Goal: Check status: Check status

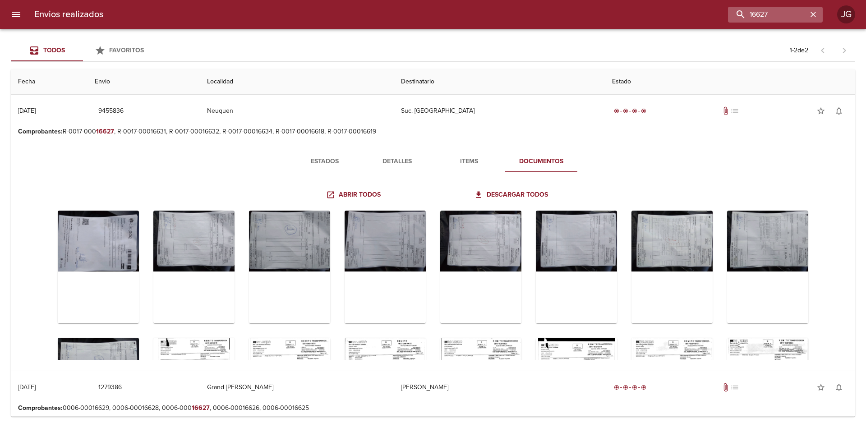
scroll to position [90, 0]
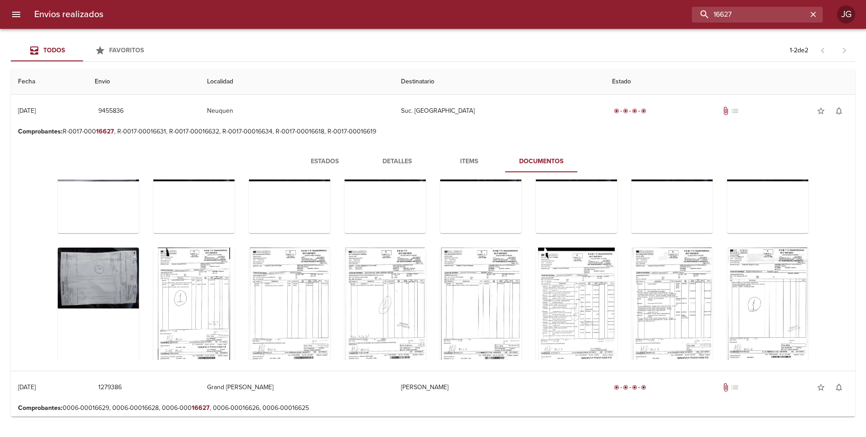
drag, startPoint x: 774, startPoint y: 13, endPoint x: 656, endPoint y: 2, distance: 118.2
click at [657, 2] on div "Envios realizados 16627 JG" at bounding box center [433, 14] width 866 height 29
paste input "9473756"
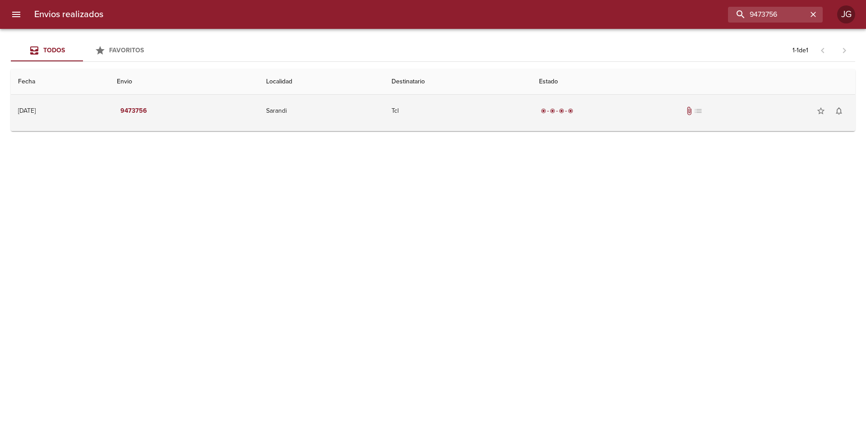
click at [529, 114] on td "Tcl" at bounding box center [457, 111] width 147 height 32
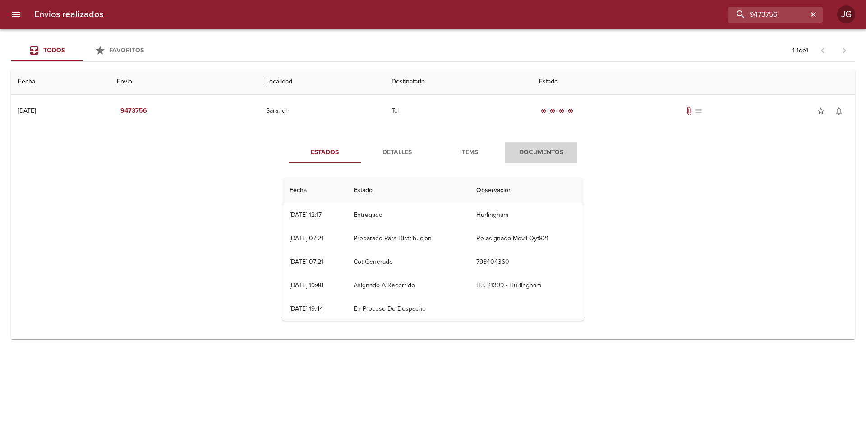
click at [539, 152] on span "Documentos" at bounding box center [541, 152] width 61 height 11
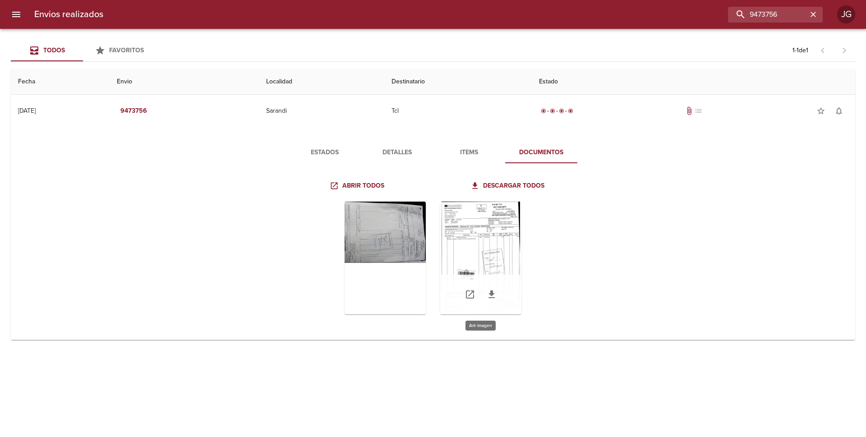
click at [461, 236] on div "Tabla de envíos del cliente" at bounding box center [480, 258] width 81 height 113
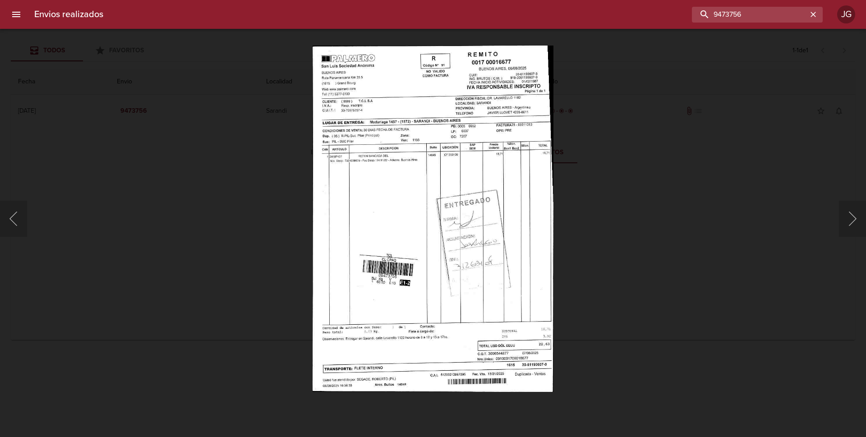
drag, startPoint x: 783, startPoint y: 14, endPoint x: 677, endPoint y: 1, distance: 106.8
click at [678, 1] on div "Envios realizados 9473756 JG" at bounding box center [433, 14] width 866 height 29
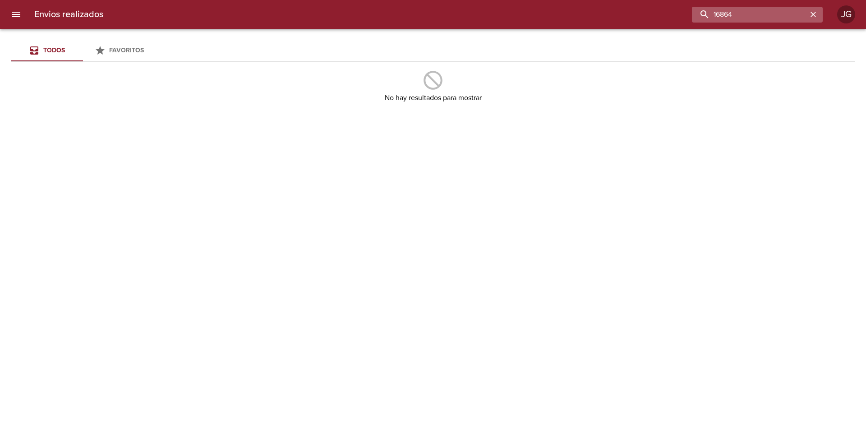
click at [740, 12] on input "16864" at bounding box center [749, 15] width 115 height 16
drag, startPoint x: 710, startPoint y: 16, endPoint x: 635, endPoint y: 4, distance: 75.3
click at [635, 4] on div "Envios realizados 16864 JG" at bounding box center [433, 14] width 866 height 29
paste input "9487261"
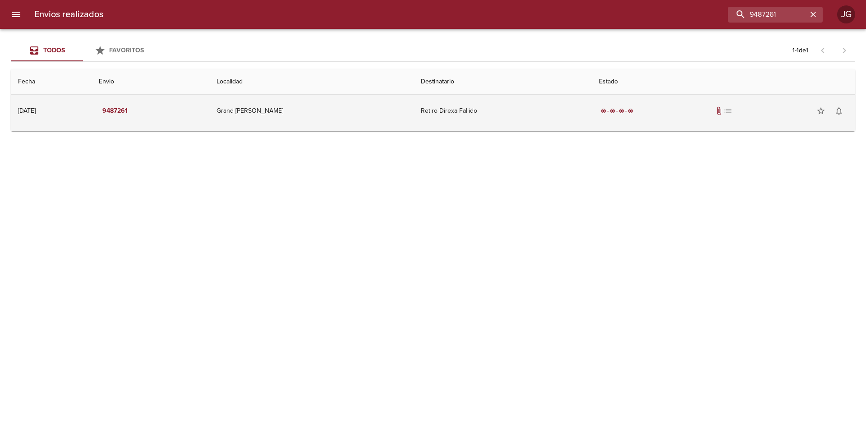
click at [375, 117] on td "Grand [PERSON_NAME]" at bounding box center [311, 111] width 204 height 32
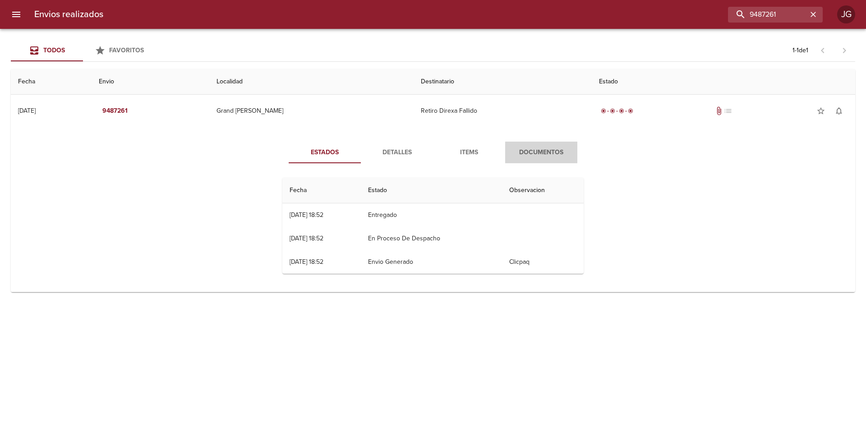
click at [523, 157] on span "Documentos" at bounding box center [541, 152] width 61 height 11
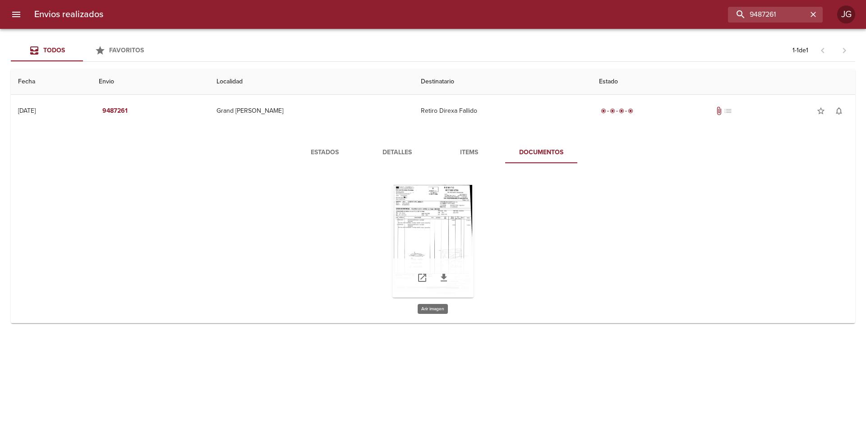
click at [442, 234] on div "Tabla de envíos del cliente" at bounding box center [432, 241] width 81 height 113
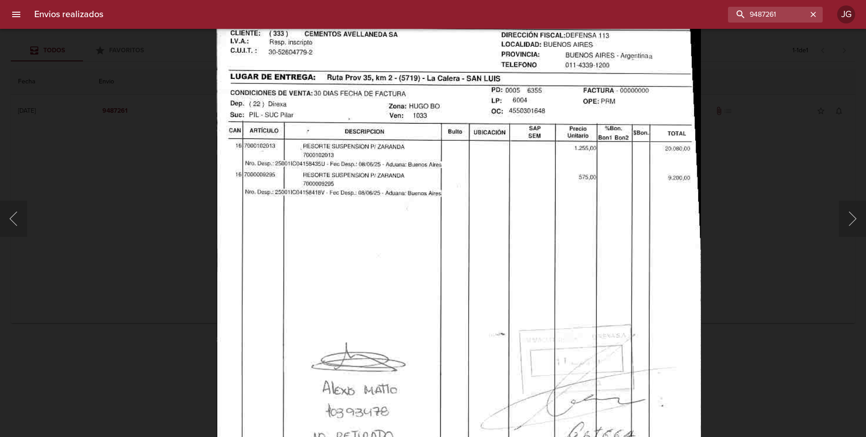
click at [366, 265] on img "Lightbox" at bounding box center [459, 277] width 484 height 697
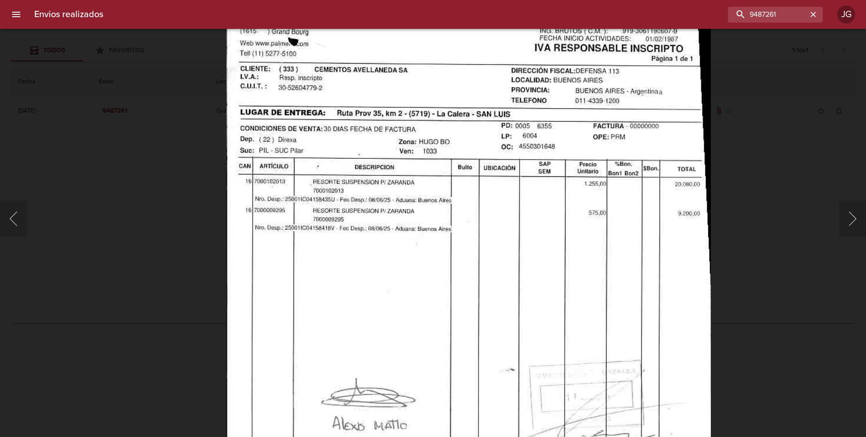
click at [369, 277] on img "Lightbox" at bounding box center [468, 313] width 484 height 697
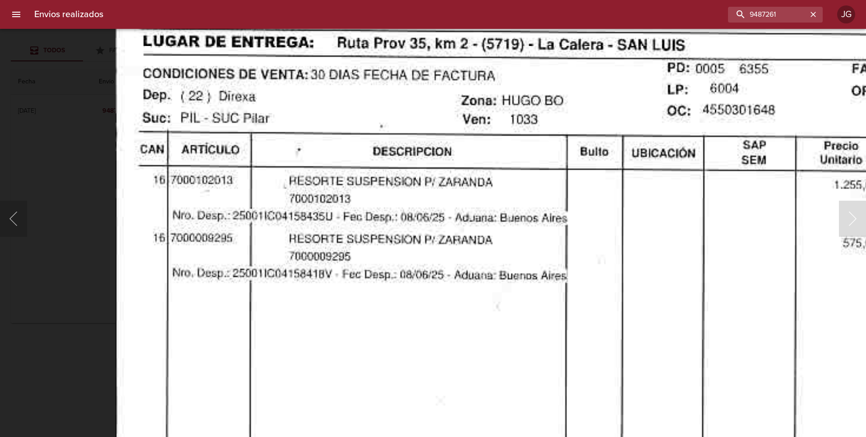
click at [386, 322] on img "Lightbox" at bounding box center [601, 446] width 973 height 1400
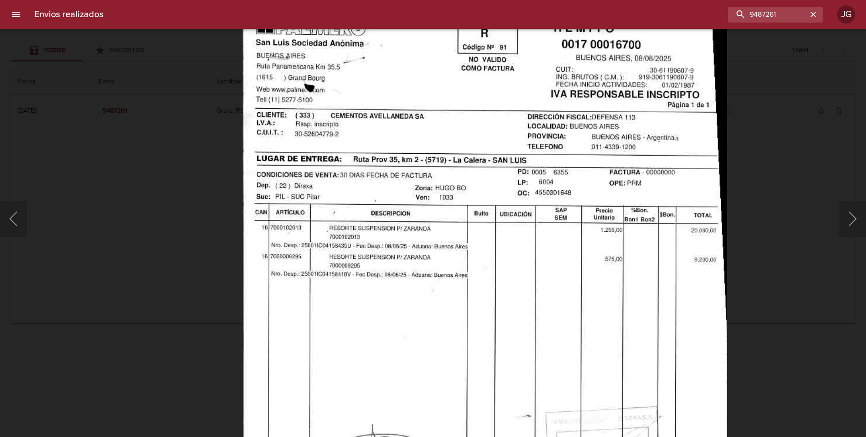
click at [564, 259] on img "Lightbox" at bounding box center [485, 359] width 484 height 697
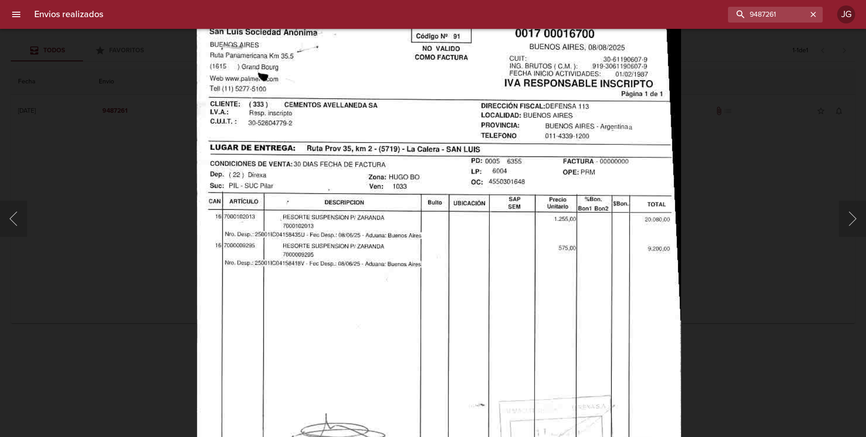
click at [354, 230] on img "Lightbox" at bounding box center [439, 348] width 484 height 697
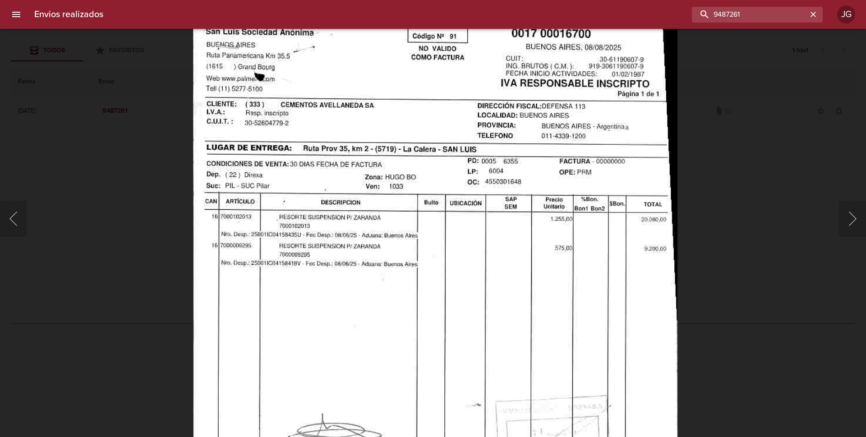
drag, startPoint x: 695, startPoint y: 0, endPoint x: 681, endPoint y: 0, distance: 13.5
click at [681, 0] on div "Envios realizados 9487261 JG" at bounding box center [433, 14] width 866 height 29
paste input "529593"
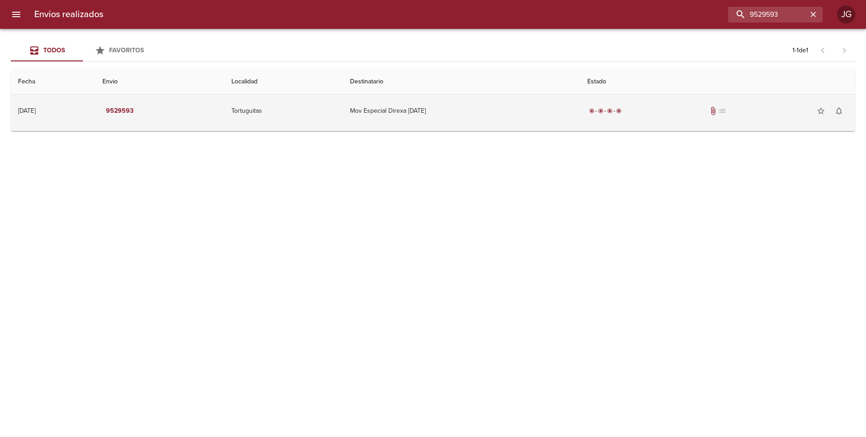
drag, startPoint x: 529, startPoint y: 114, endPoint x: 542, endPoint y: 118, distance: 13.6
click at [531, 114] on td "Mov Especial Direxa [DATE]" at bounding box center [461, 111] width 237 height 32
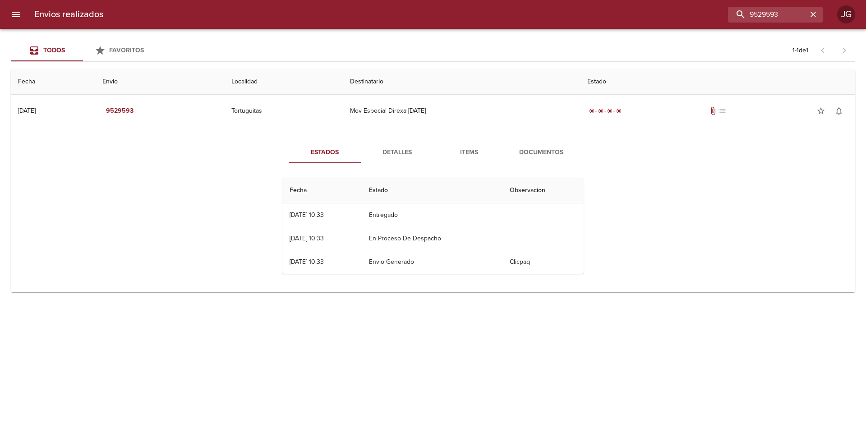
click at [526, 152] on span "Documentos" at bounding box center [541, 152] width 61 height 11
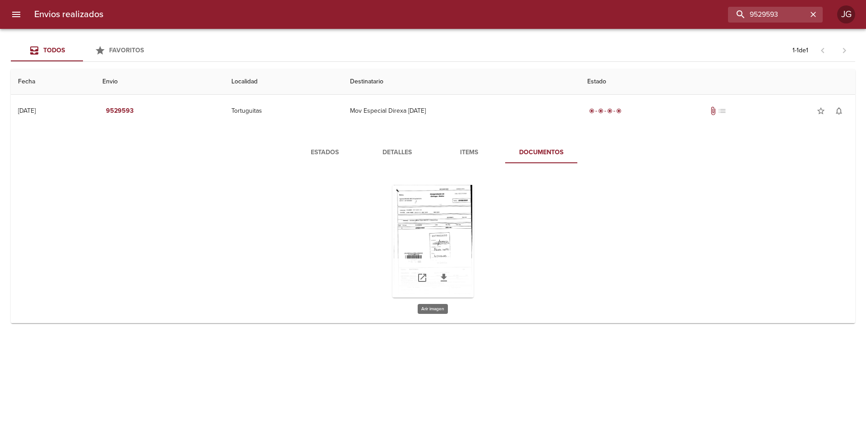
click at [429, 234] on div "Tabla de envíos del cliente" at bounding box center [432, 241] width 81 height 113
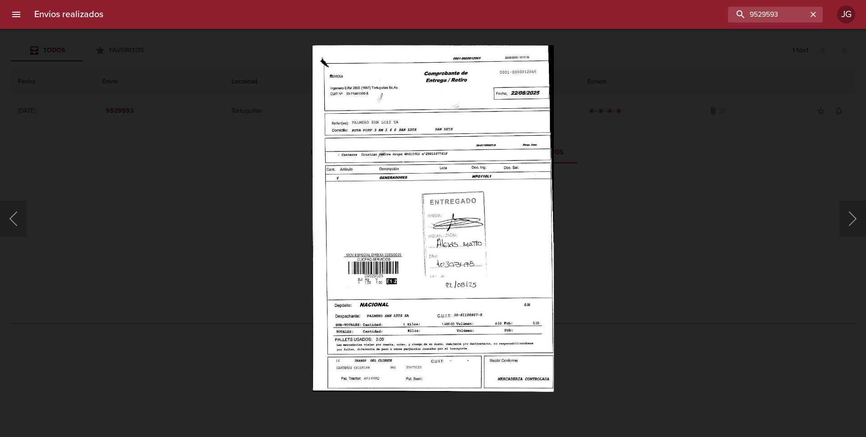
click at [428, 165] on img "Lightbox" at bounding box center [433, 218] width 241 height 347
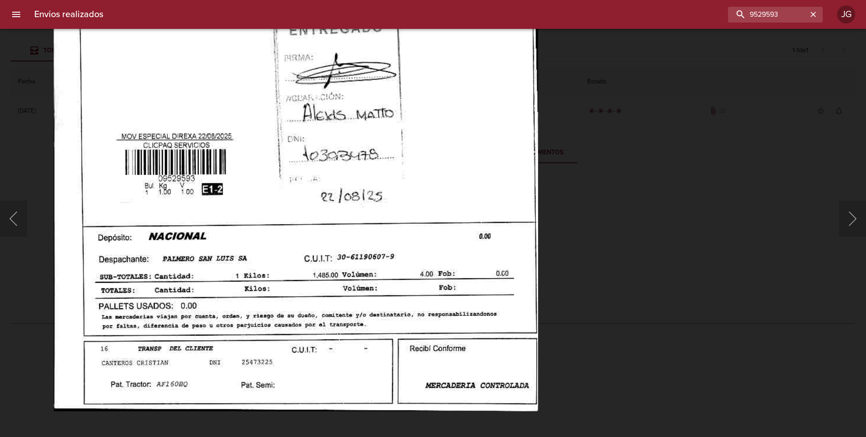
click at [287, 153] on img "Lightbox" at bounding box center [296, 62] width 484 height 697
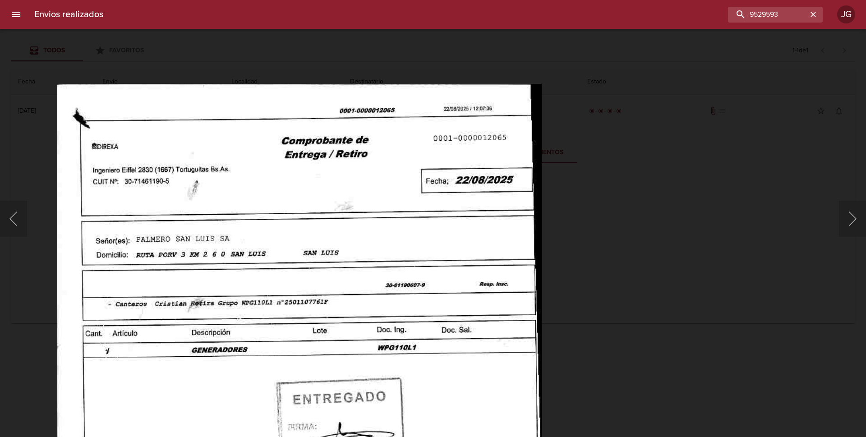
click at [385, 238] on img "Lightbox" at bounding box center [299, 432] width 484 height 697
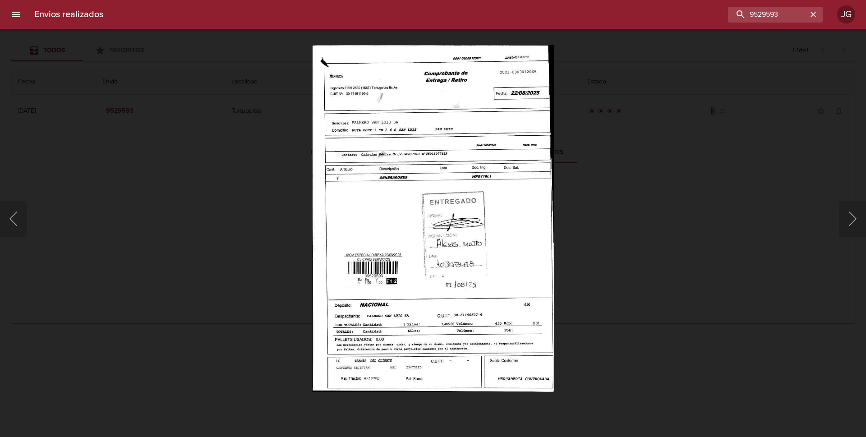
click at [149, 170] on div "Lightbox" at bounding box center [433, 218] width 866 height 437
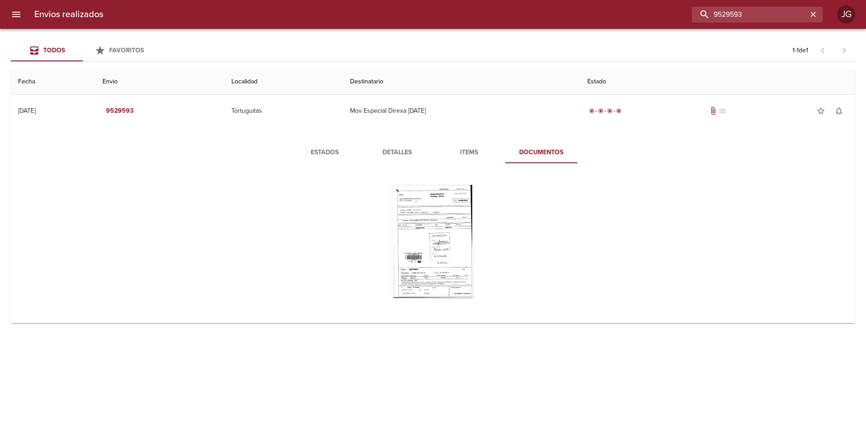
drag, startPoint x: 785, startPoint y: 14, endPoint x: 664, endPoint y: -11, distance: 123.1
click at [664, 0] on html "Envios realizados 9529593 JG Todos Favoritos 1 - 1 de 1 Fecha Envio Localidad D…" at bounding box center [433, 0] width 866 height 0
type input "16612"
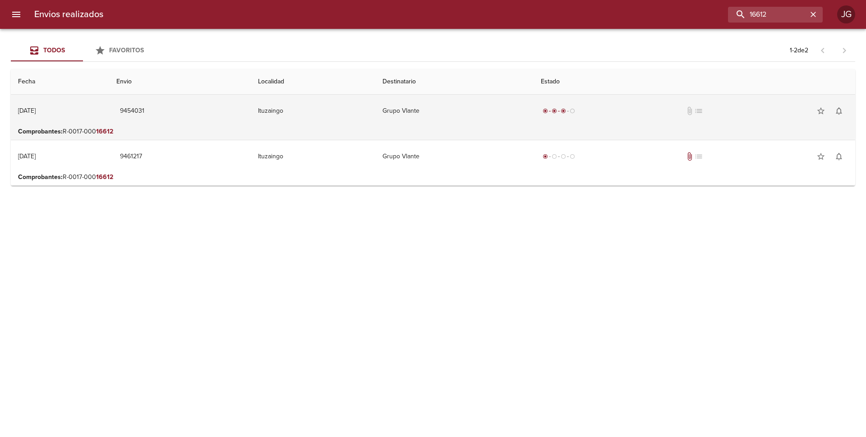
click at [373, 124] on td "Ituzaingo" at bounding box center [313, 111] width 125 height 32
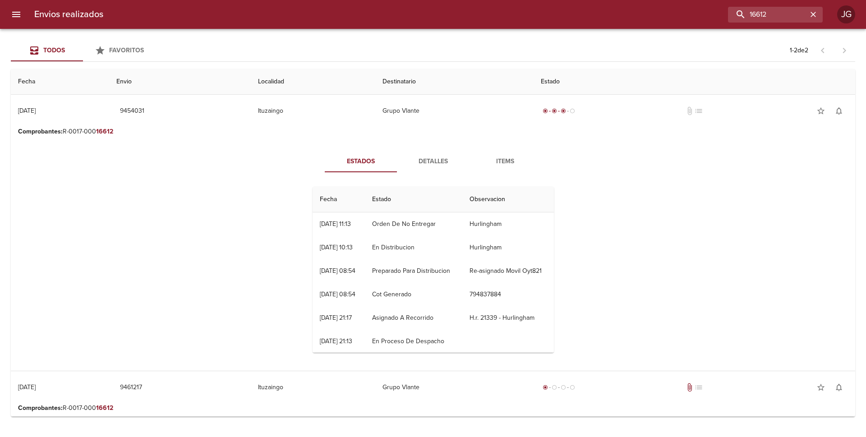
scroll to position [18, 0]
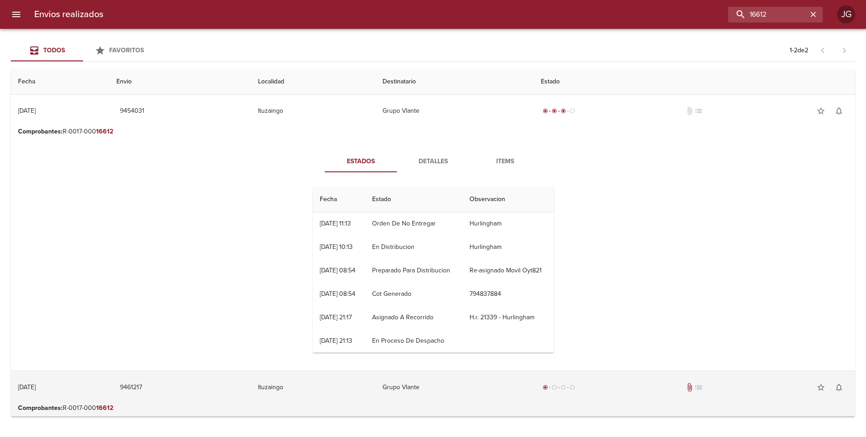
click at [376, 389] on td "Ituzaingo" at bounding box center [313, 387] width 125 height 32
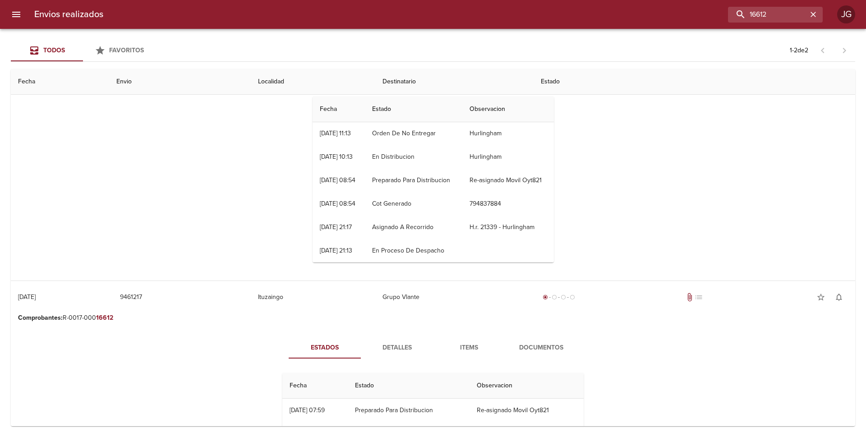
scroll to position [198, 0]
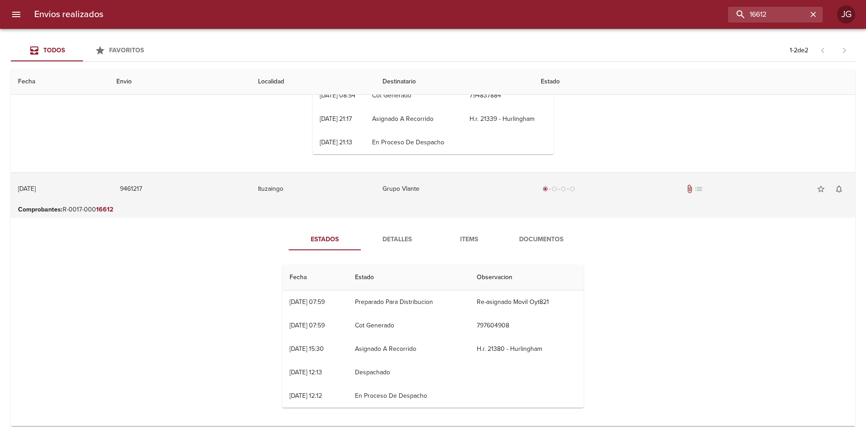
click at [687, 189] on div "radio_button_checked radio_button_unchecked radio_button_unchecked radio_button…" at bounding box center [694, 189] width 307 height 18
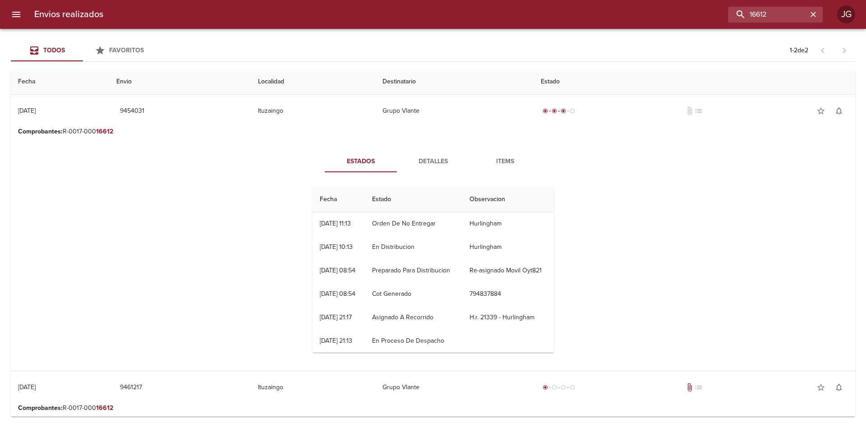
scroll to position [0, 0]
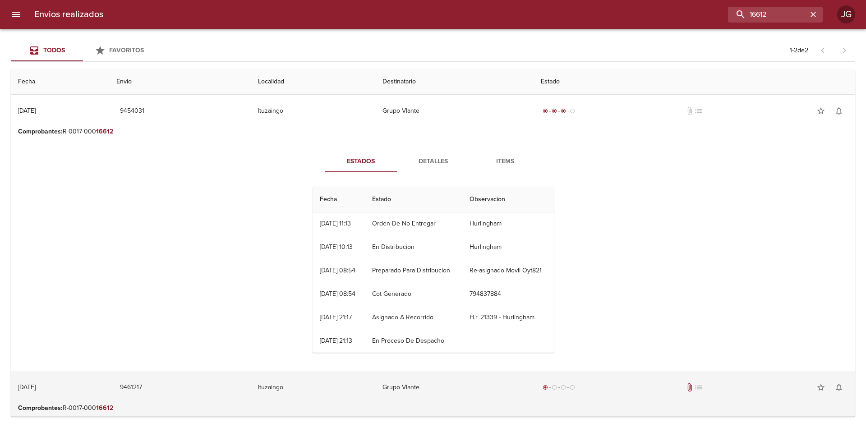
click at [514, 393] on td "Grupo Vlante" at bounding box center [454, 387] width 158 height 32
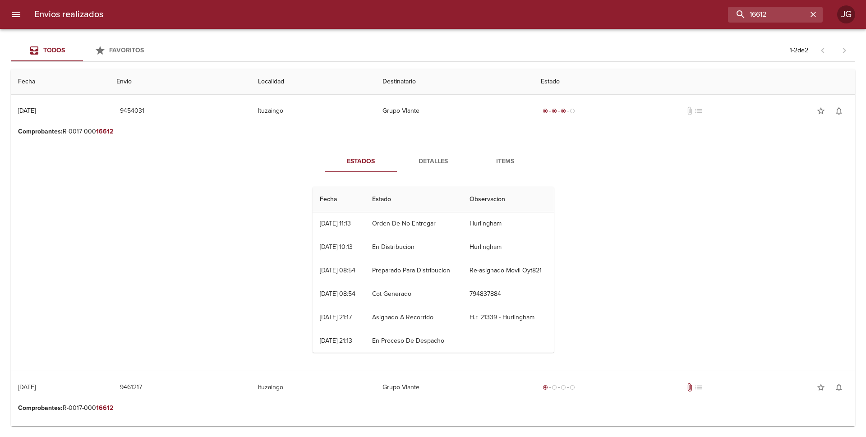
scroll to position [198, 0]
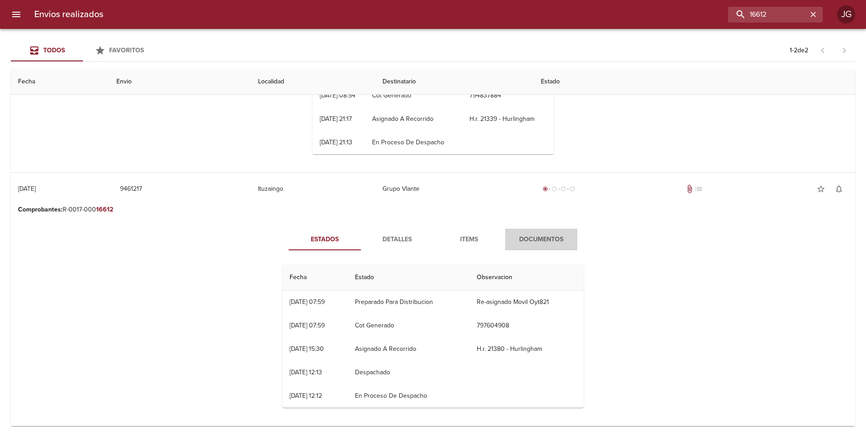
click at [528, 244] on span "Documentos" at bounding box center [541, 239] width 61 height 11
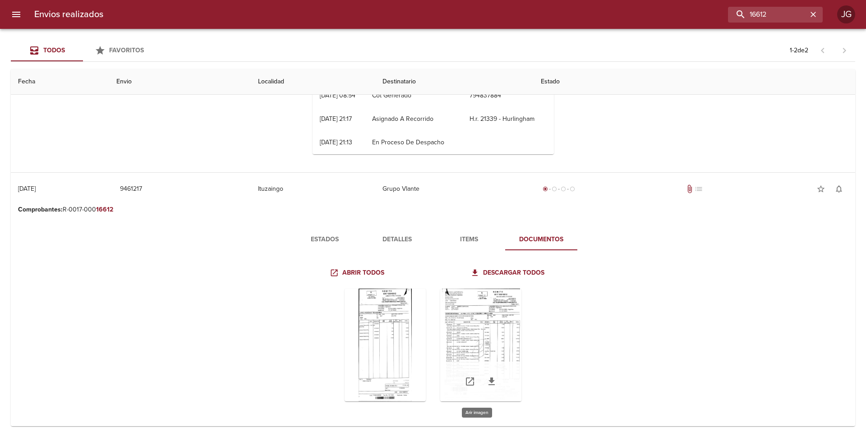
click at [478, 326] on div "Tabla de envíos del cliente" at bounding box center [480, 345] width 81 height 113
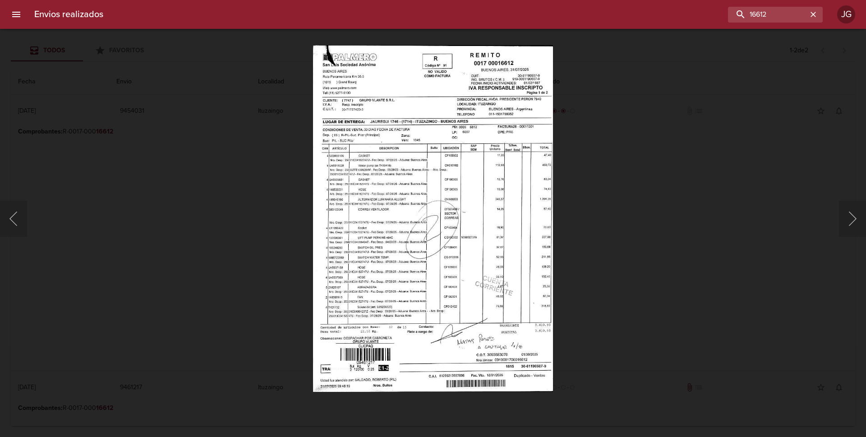
scroll to position [18, 0]
click at [854, 221] on button "Siguiente" at bounding box center [852, 219] width 27 height 36
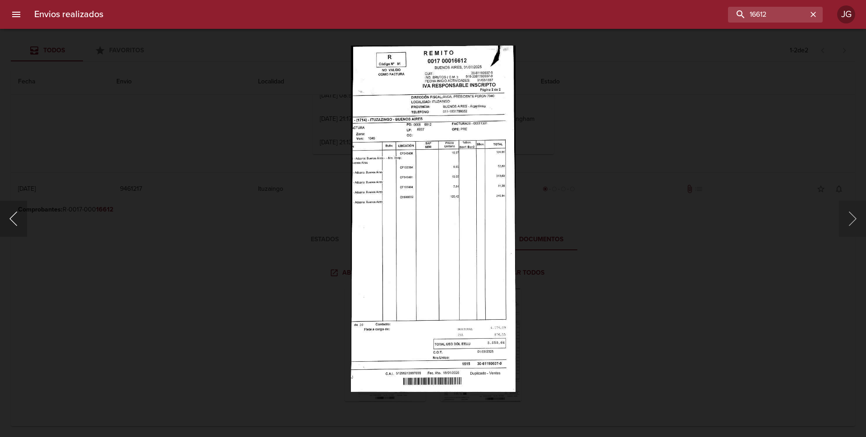
click at [14, 217] on button "Anterior" at bounding box center [13, 219] width 27 height 36
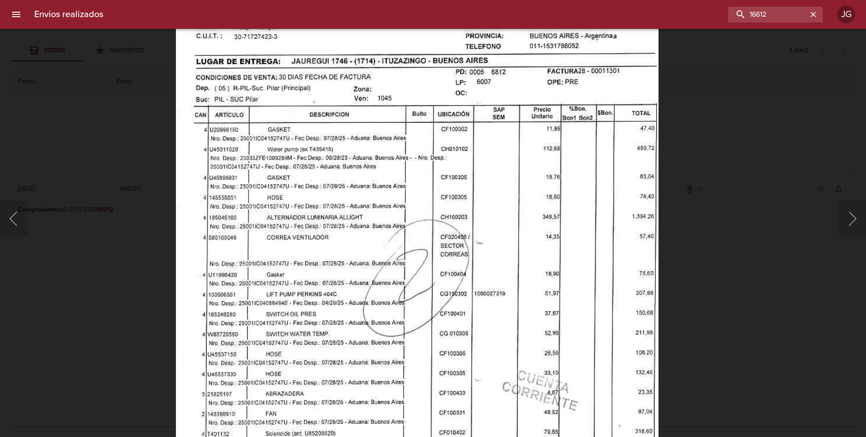
click at [377, 279] on img "Lightbox" at bounding box center [417, 256] width 483 height 697
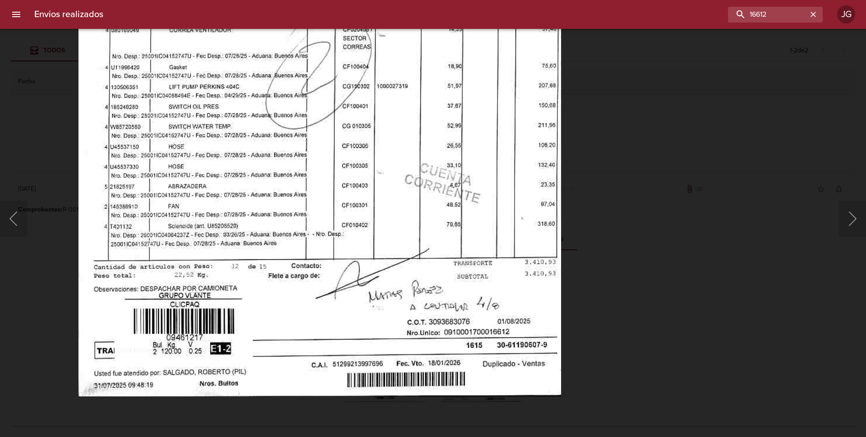
click at [344, 174] on img "Lightbox" at bounding box center [319, 48] width 483 height 697
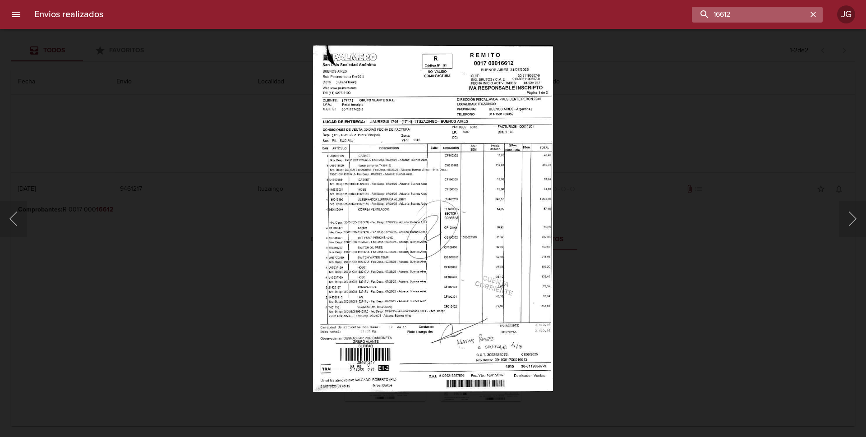
drag, startPoint x: 779, startPoint y: 10, endPoint x: 728, endPoint y: 14, distance: 52.0
click at [728, 14] on input "16612" at bounding box center [749, 15] width 115 height 16
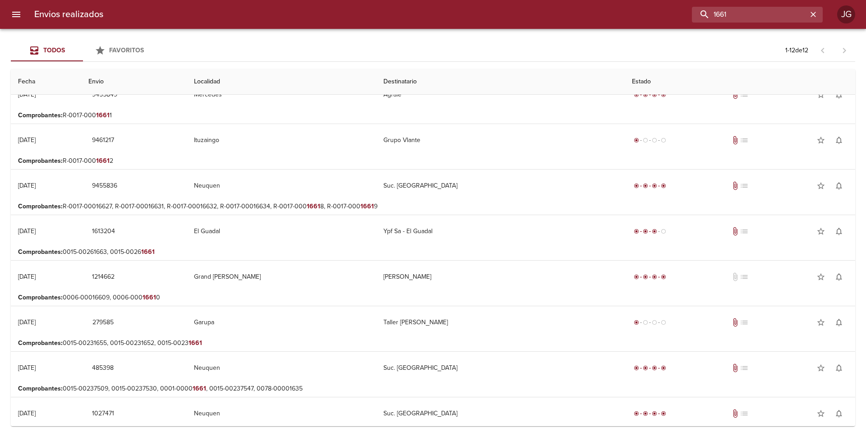
scroll to position [0, 0]
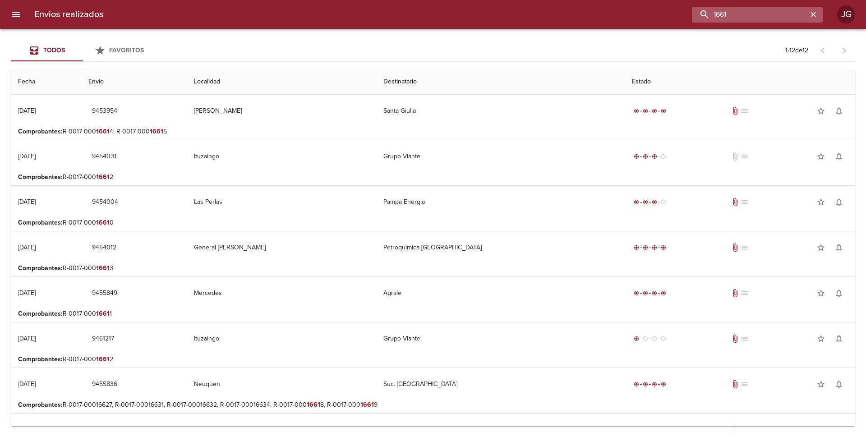
click at [730, 11] on input "1661" at bounding box center [749, 15] width 115 height 16
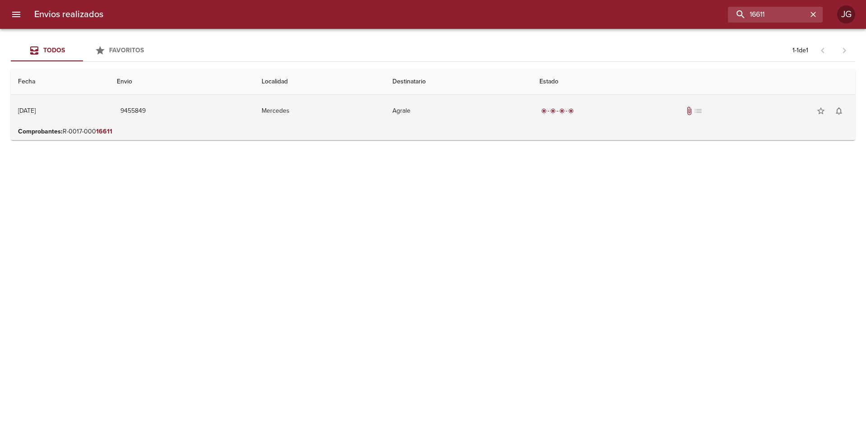
click at [415, 117] on td "Agrale" at bounding box center [458, 111] width 147 height 32
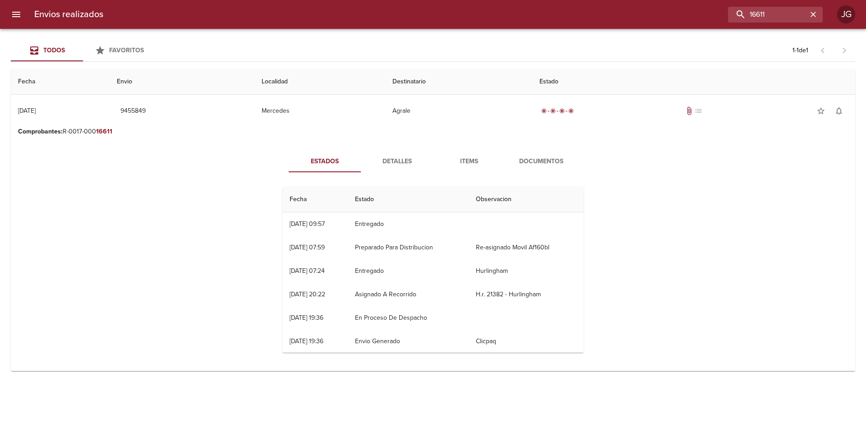
click at [543, 161] on span "Documentos" at bounding box center [541, 161] width 61 height 11
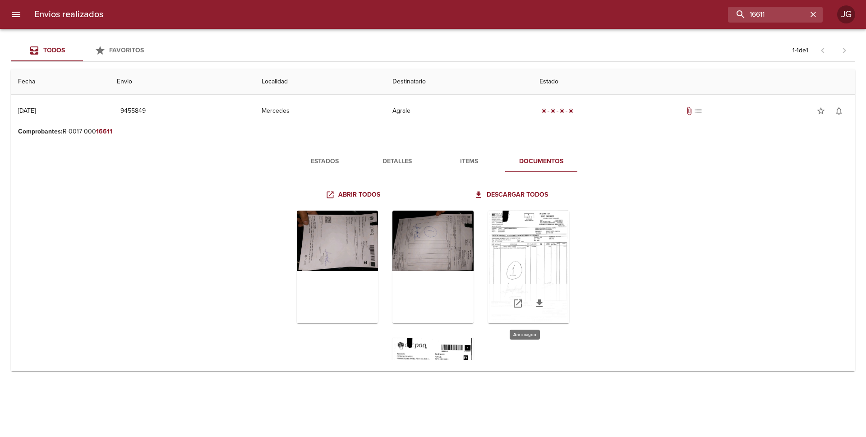
click at [516, 261] on div "Tabla de envíos del cliente" at bounding box center [528, 267] width 81 height 113
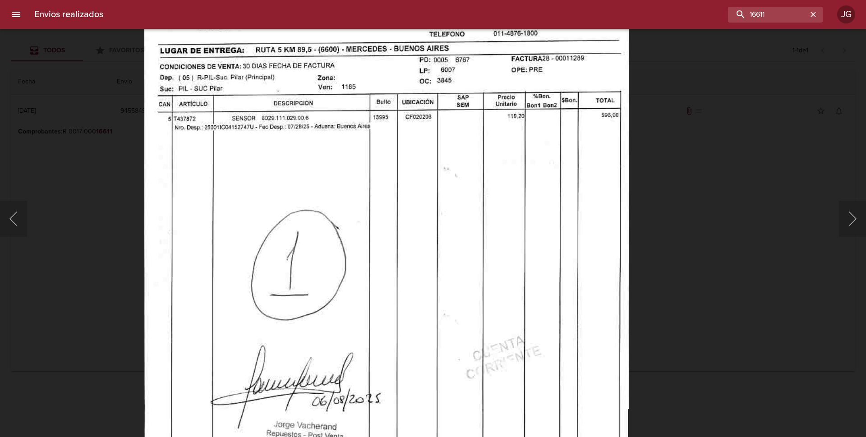
click at [279, 160] on img "Lightbox" at bounding box center [386, 243] width 485 height 697
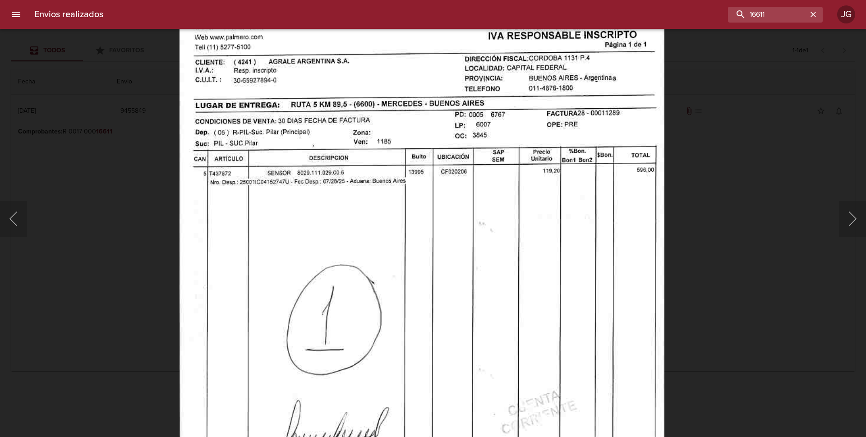
click at [341, 213] on img "Lightbox" at bounding box center [422, 298] width 485 height 697
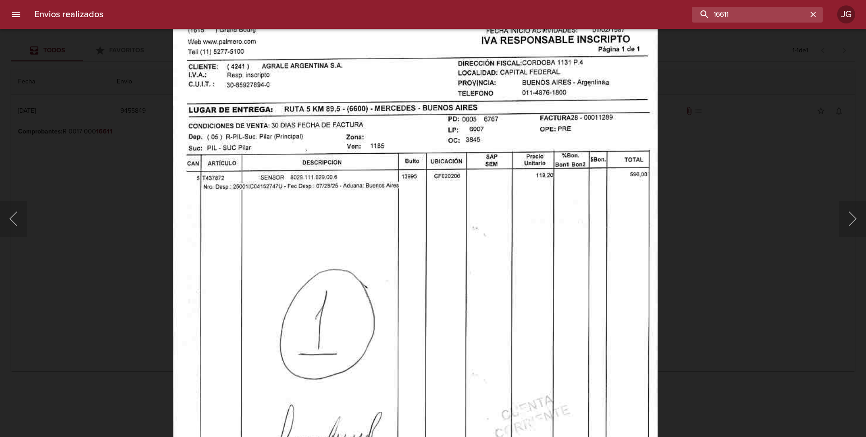
drag, startPoint x: 774, startPoint y: 14, endPoint x: 703, endPoint y: 0, distance: 72.1
click at [703, 0] on div "Envios realizados 16611 JG" at bounding box center [433, 14] width 866 height 29
paste input "9466657"
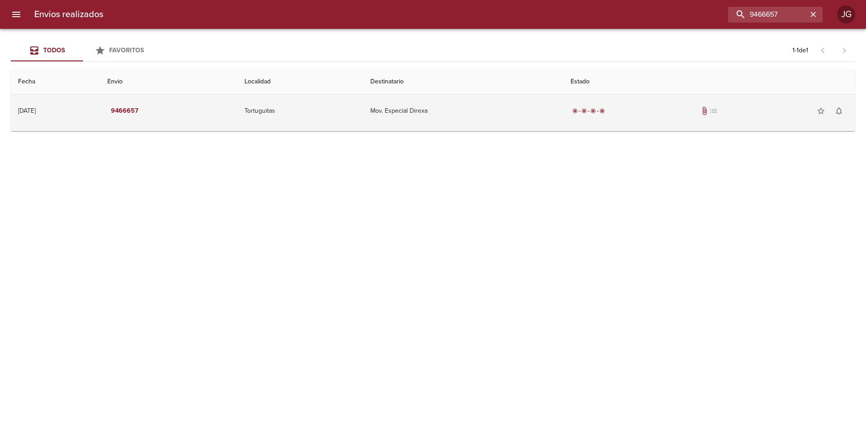
click at [412, 116] on td "Mov. Especial Direxa" at bounding box center [463, 111] width 200 height 32
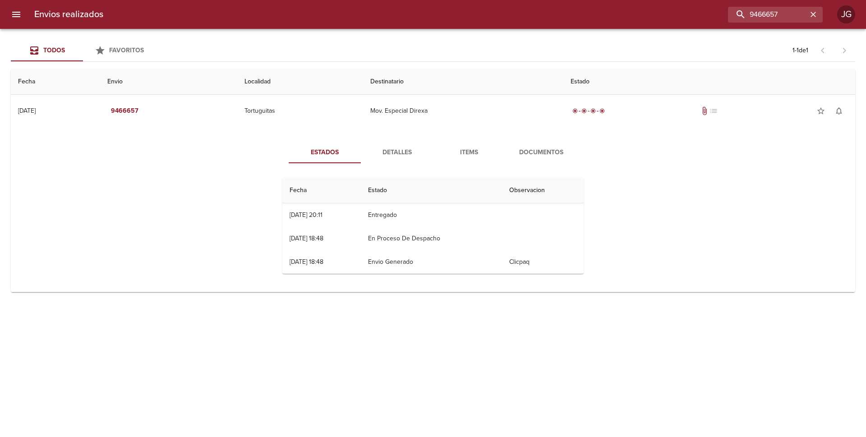
click at [526, 153] on span "Documentos" at bounding box center [541, 152] width 61 height 11
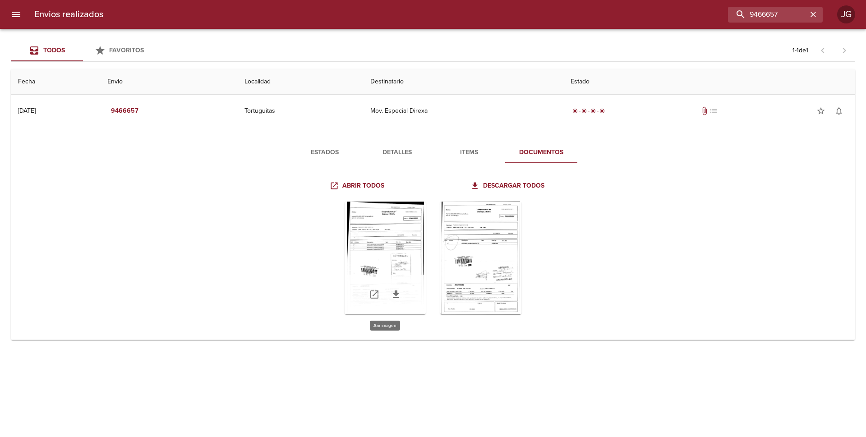
click at [396, 245] on div "Tabla de envíos del cliente" at bounding box center [385, 258] width 81 height 113
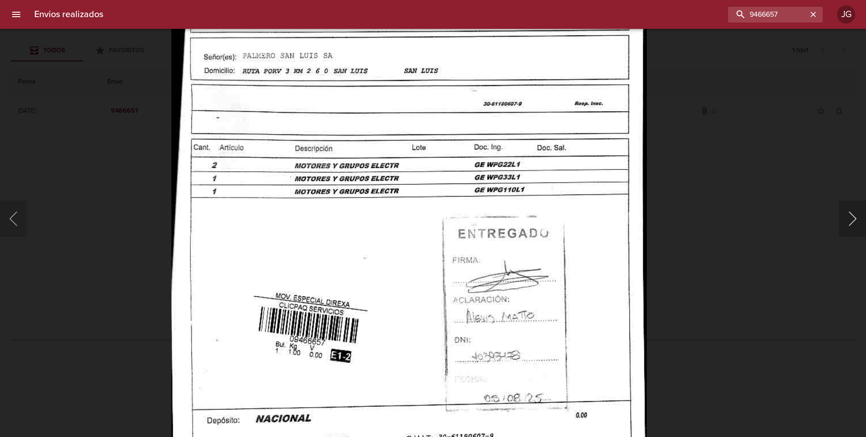
click at [853, 230] on button "Siguiente" at bounding box center [852, 219] width 27 height 36
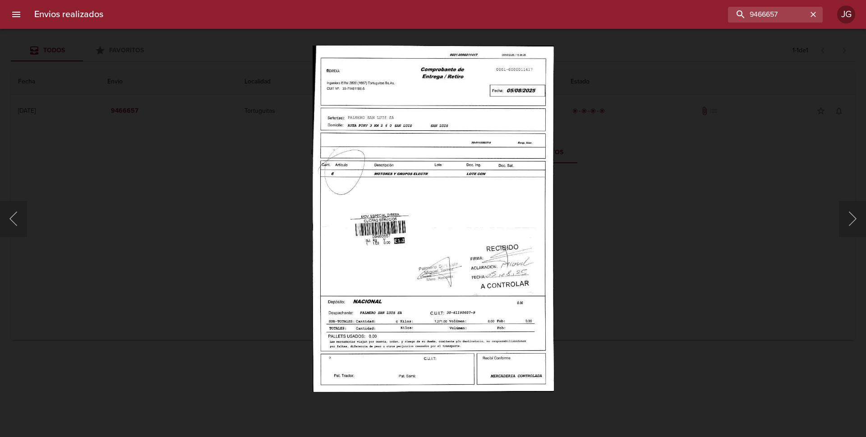
click at [1, 216] on div at bounding box center [4, 218] width 9 height 437
click at [13, 218] on button "Anterior" at bounding box center [13, 219] width 27 height 36
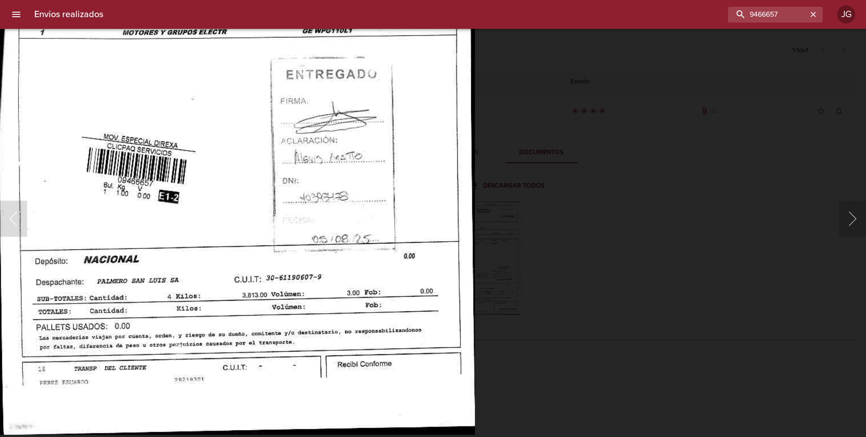
click at [380, 208] on img "Lightbox" at bounding box center [237, 86] width 476 height 697
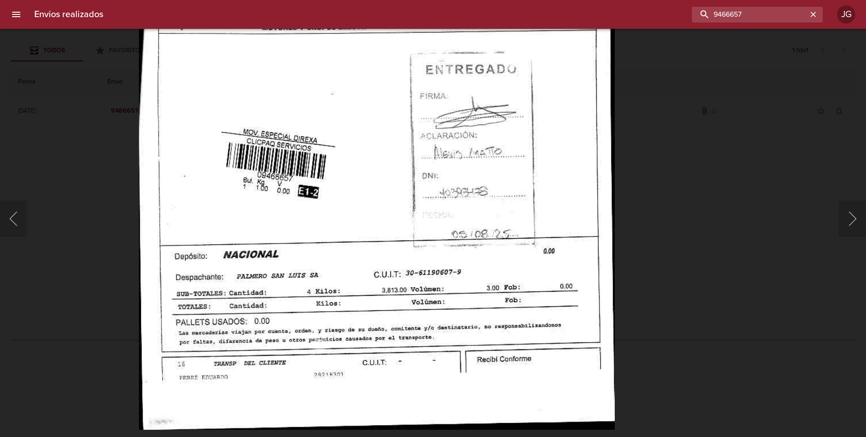
drag, startPoint x: 768, startPoint y: 8, endPoint x: 703, endPoint y: -4, distance: 66.0
click at [703, 0] on html "Envios realizados 9466657 JG Todos Favoritos 1 - 1 de 1 Fecha Envio Localidad D…" at bounding box center [433, 0] width 866 height 0
paste input "813"
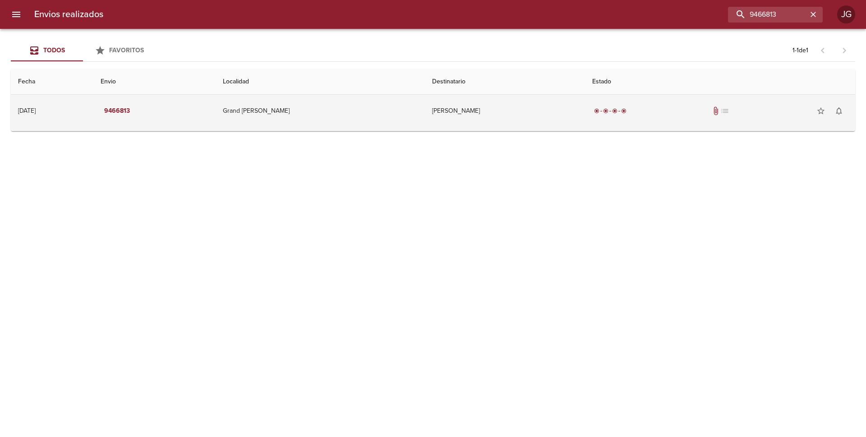
click at [216, 113] on td "9466813" at bounding box center [154, 111] width 122 height 32
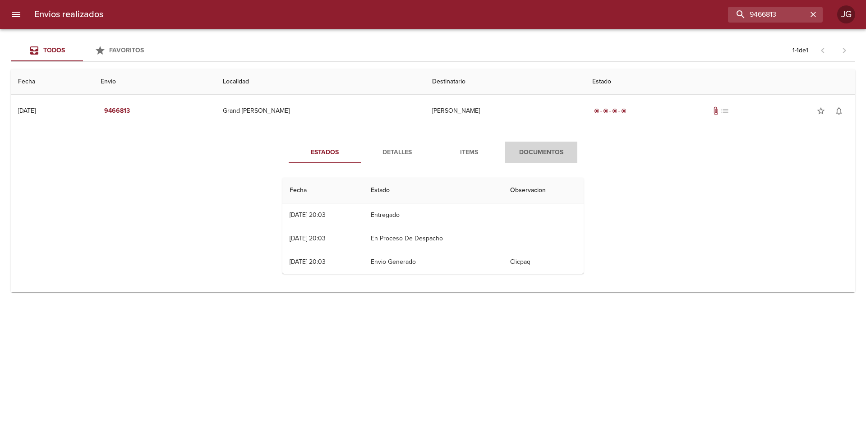
click at [533, 150] on span "Documentos" at bounding box center [541, 152] width 61 height 11
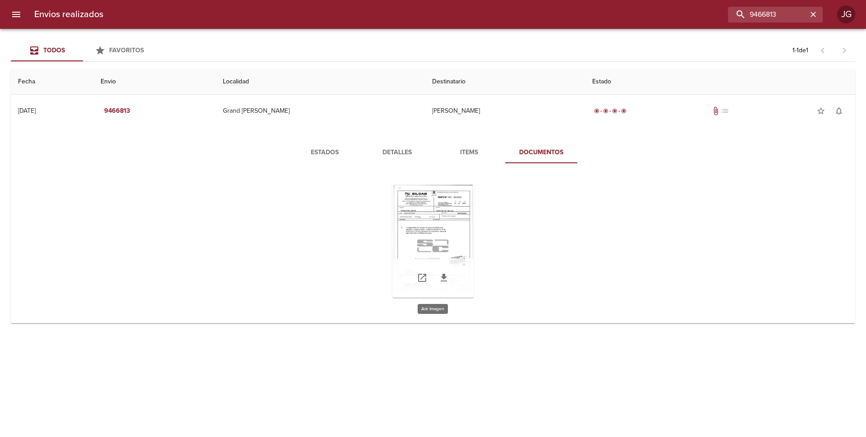
click at [445, 233] on div "Tabla de envíos del cliente" at bounding box center [432, 241] width 81 height 113
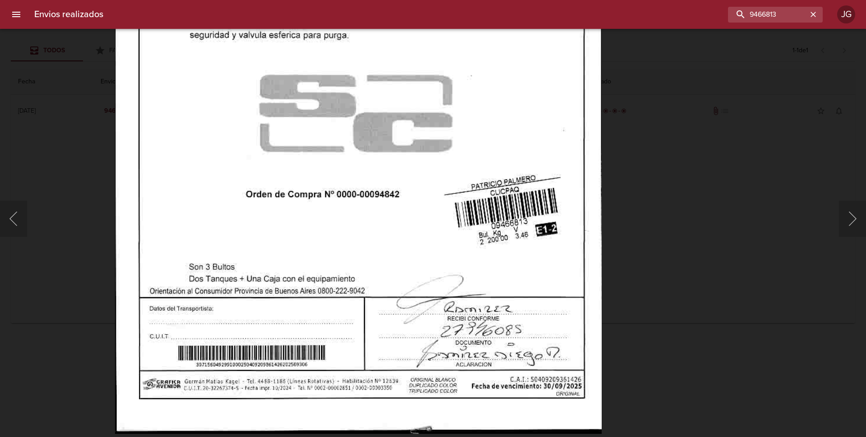
click at [434, 170] on img "Lightbox" at bounding box center [358, 85] width 487 height 697
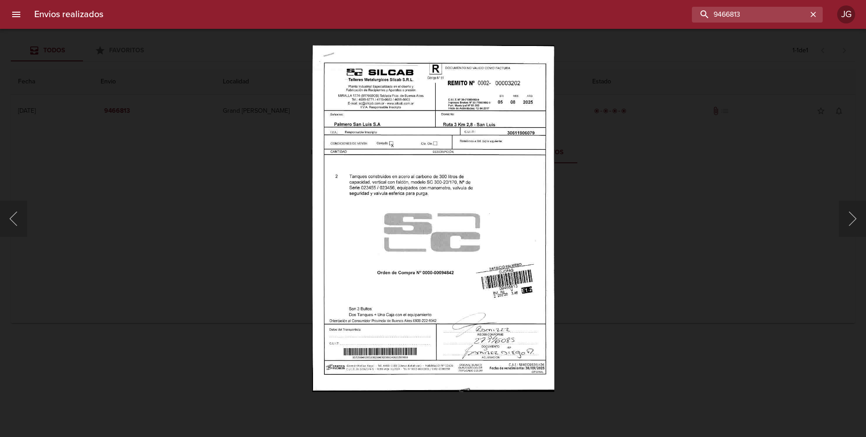
drag, startPoint x: 784, startPoint y: 14, endPoint x: 714, endPoint y: 2, distance: 71.4
click at [714, 2] on div "Envios realizados 9466813 JG" at bounding box center [433, 14] width 866 height 29
paste input "73527"
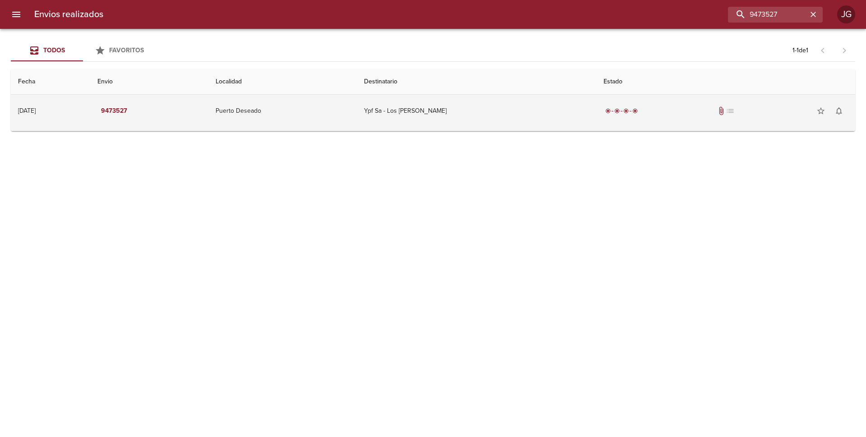
click at [455, 117] on td "Ypf Sa - Los Perales" at bounding box center [477, 111] width 240 height 32
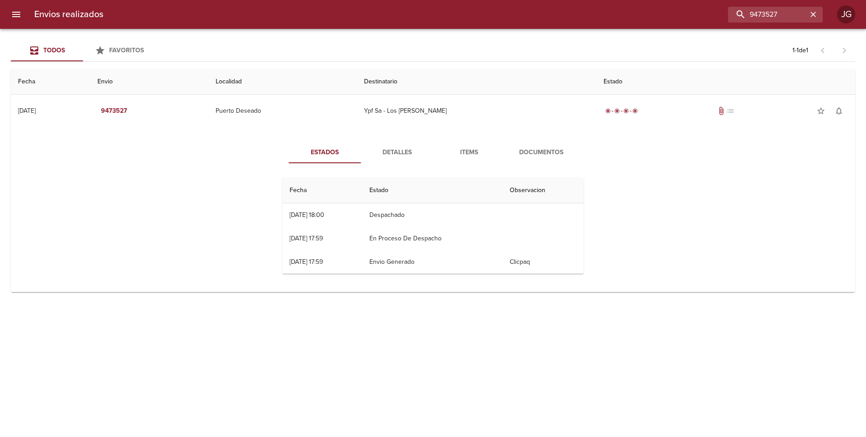
click at [529, 151] on span "Documentos" at bounding box center [541, 152] width 61 height 11
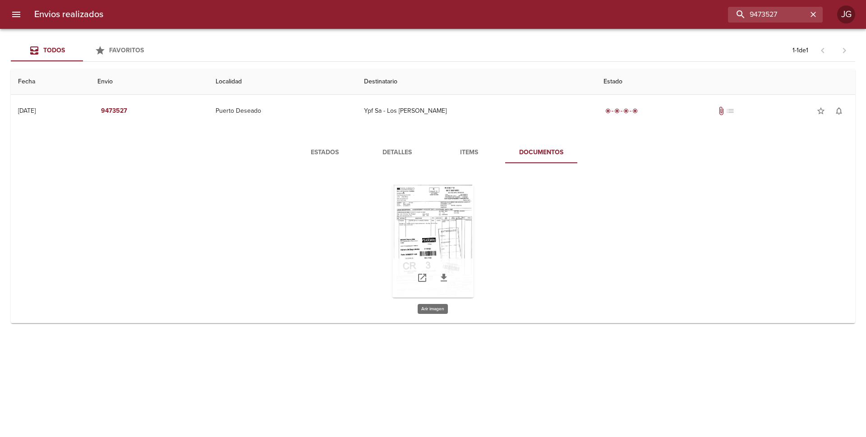
click at [434, 235] on div "Tabla de envíos del cliente" at bounding box center [432, 241] width 81 height 113
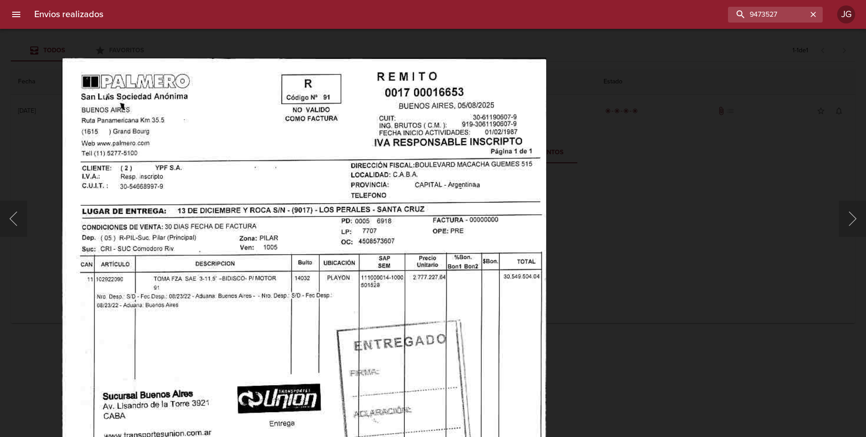
click at [365, 262] on img "Lightbox" at bounding box center [304, 406] width 484 height 697
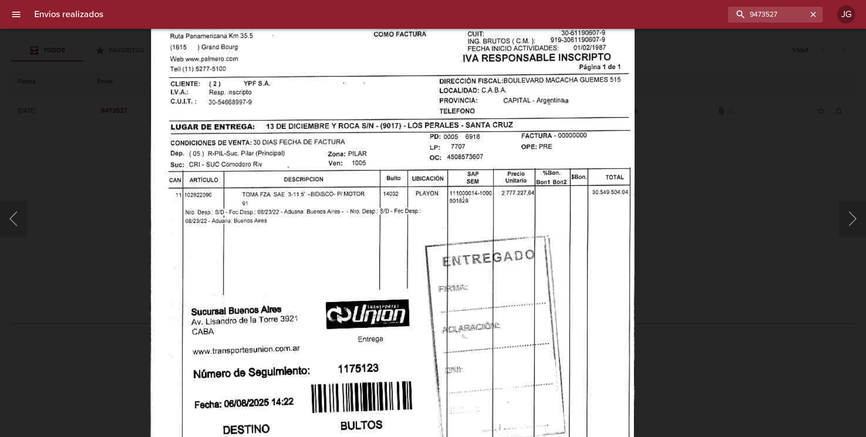
click at [371, 186] on img "Lightbox" at bounding box center [392, 321] width 484 height 697
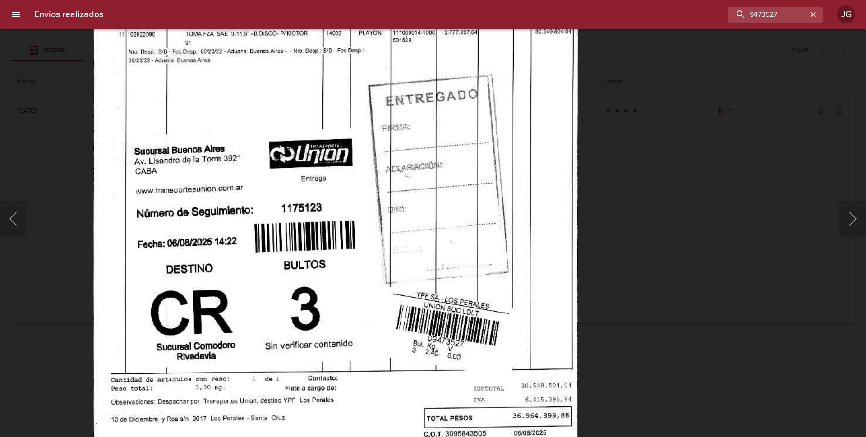
click at [400, 166] on img "Lightbox" at bounding box center [335, 161] width 484 height 697
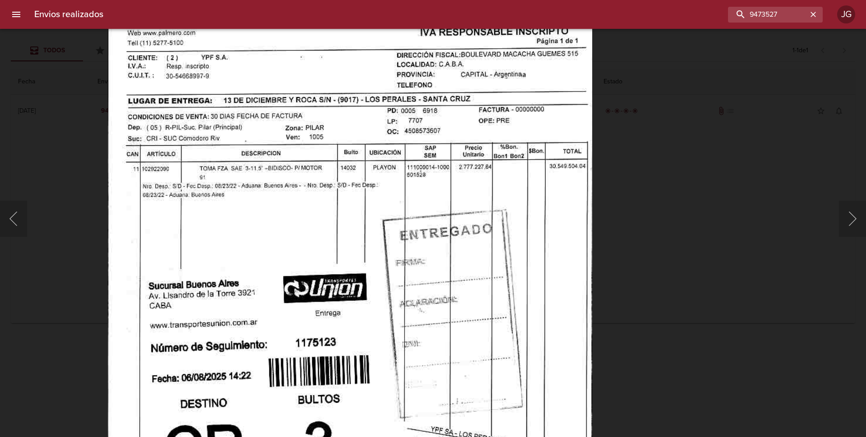
click at [277, 365] on img "Lightbox" at bounding box center [349, 295] width 484 height 697
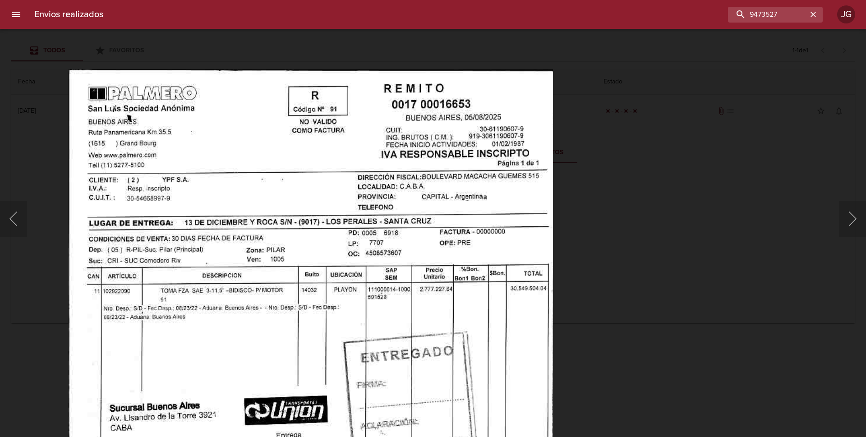
click at [365, 288] on img "Lightbox" at bounding box center [311, 417] width 484 height 697
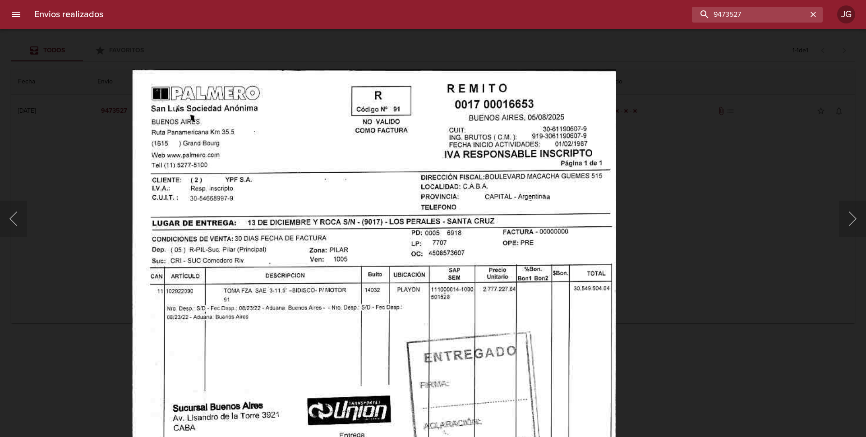
drag, startPoint x: 784, startPoint y: 18, endPoint x: 664, endPoint y: 2, distance: 121.5
click at [664, 2] on div "Envios realizados 9473527 JG" at bounding box center [433, 14] width 866 height 29
paste input "8066"
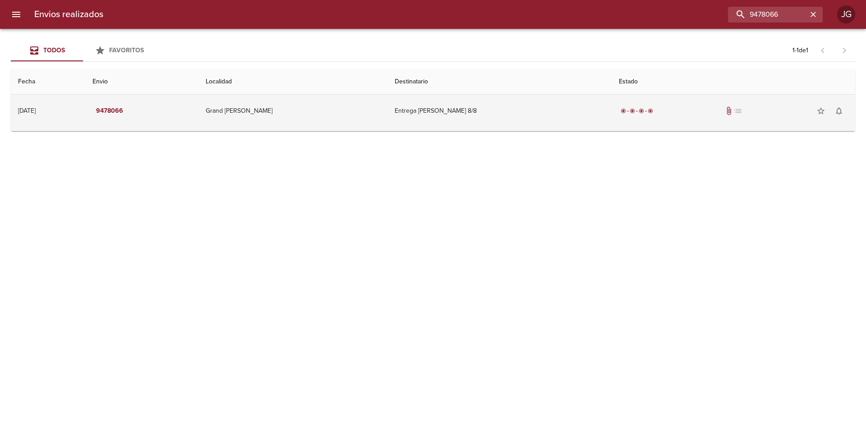
click at [514, 106] on td "Entrega Palmero 8/8" at bounding box center [499, 111] width 224 height 32
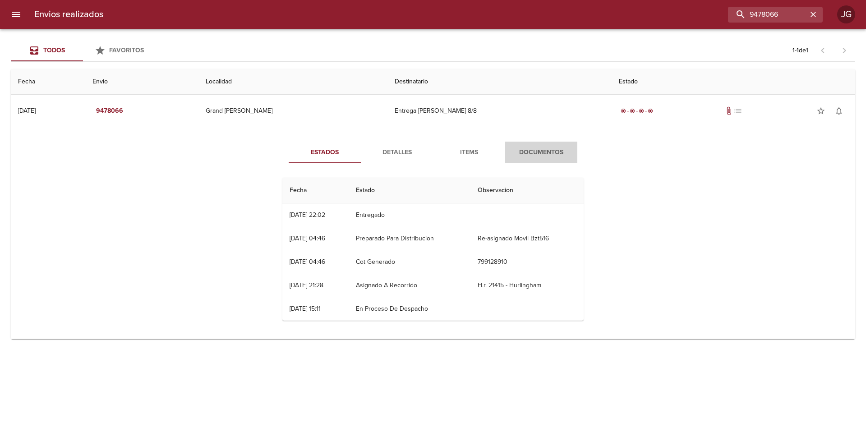
click at [536, 156] on span "Documentos" at bounding box center [541, 152] width 61 height 11
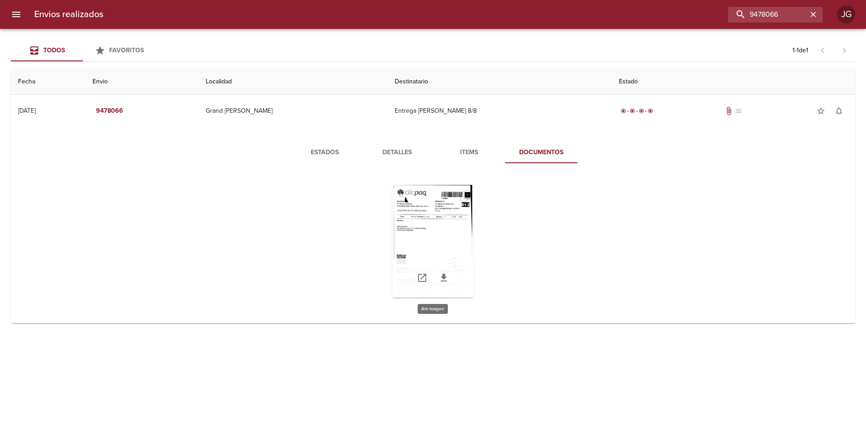
click at [430, 214] on div "Tabla de envíos del cliente" at bounding box center [432, 241] width 81 height 113
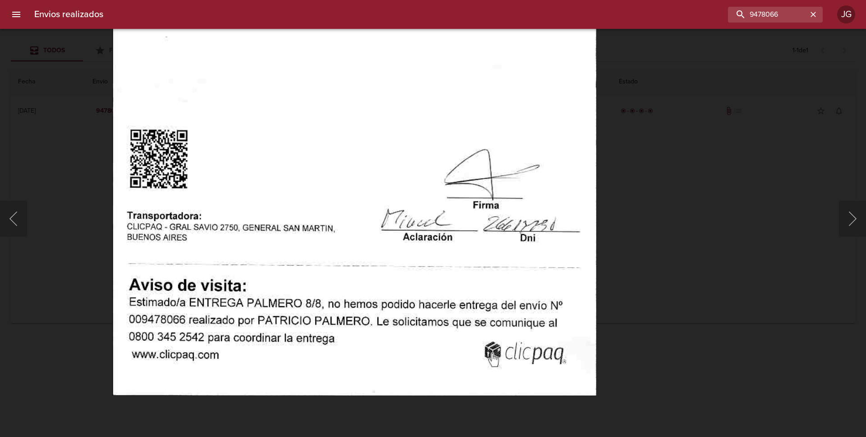
click at [393, 167] on img "Lightbox" at bounding box center [354, 47] width 484 height 697
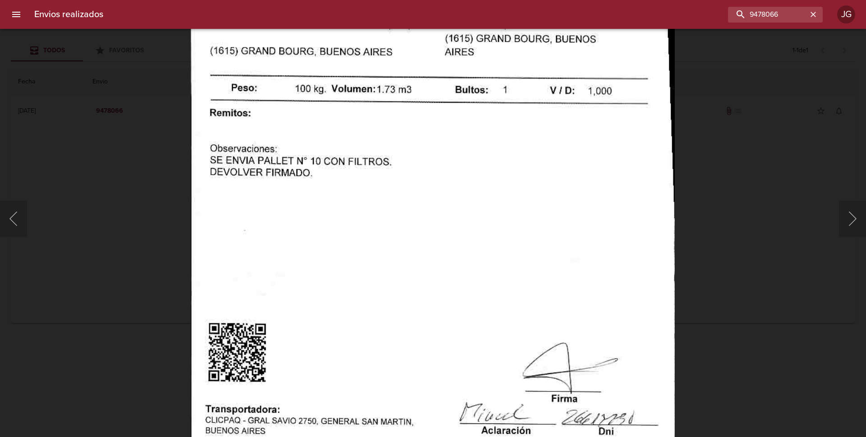
click at [420, 320] on img "Lightbox" at bounding box center [433, 241] width 484 height 697
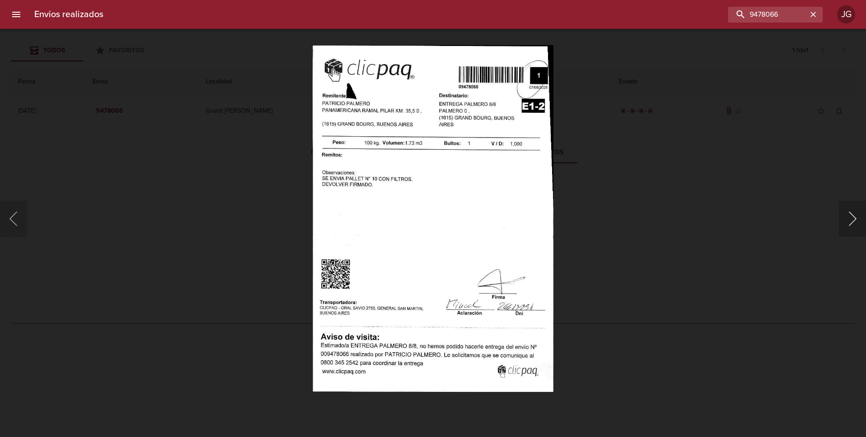
click at [848, 217] on button "Siguiente" at bounding box center [852, 219] width 27 height 36
drag, startPoint x: 787, startPoint y: 14, endPoint x: 680, endPoint y: -6, distance: 108.8
click at [680, 0] on html "Envios realizados 9478066 JG Todos Favoritos 1 - 1 de 1 Fecha Envio Localidad D…" at bounding box center [433, 0] width 866 height 0
paste input "822"
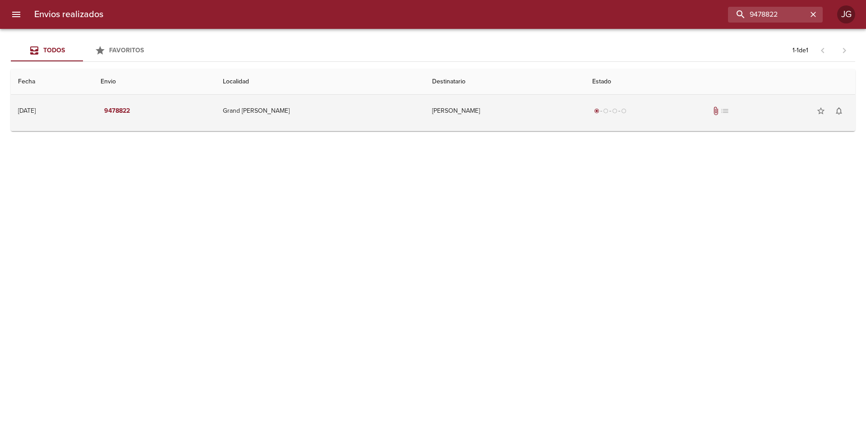
click at [380, 116] on td "Grand [PERSON_NAME]" at bounding box center [320, 111] width 209 height 32
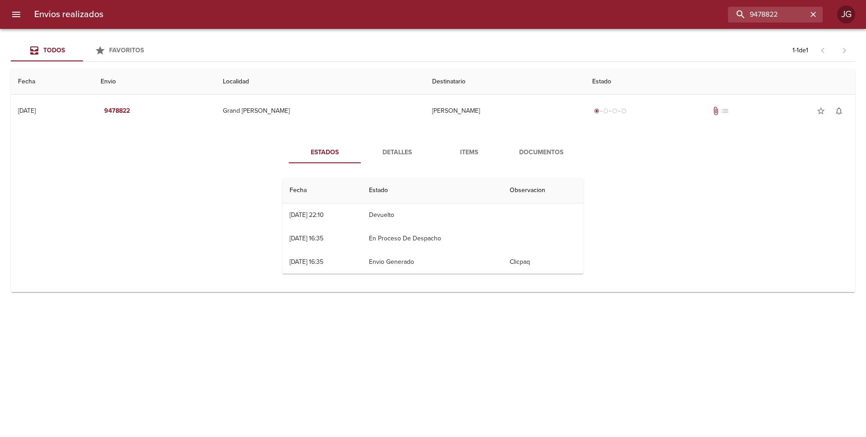
click at [530, 151] on span "Documentos" at bounding box center [541, 152] width 61 height 11
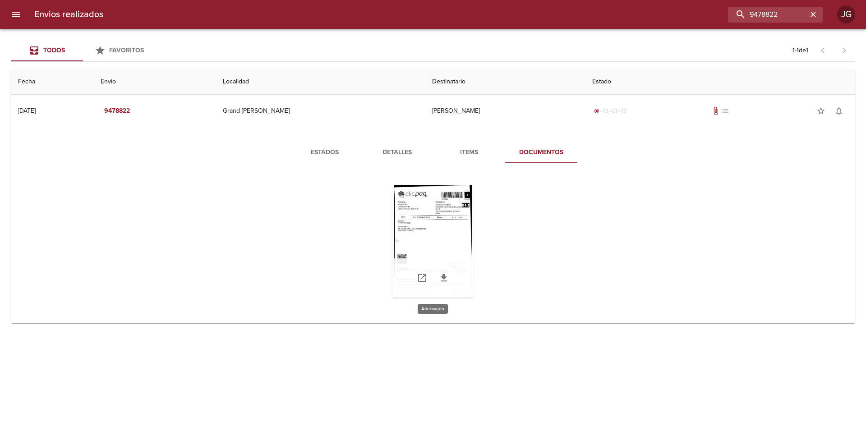
click at [433, 232] on div "Tabla de envíos del cliente" at bounding box center [432, 241] width 81 height 113
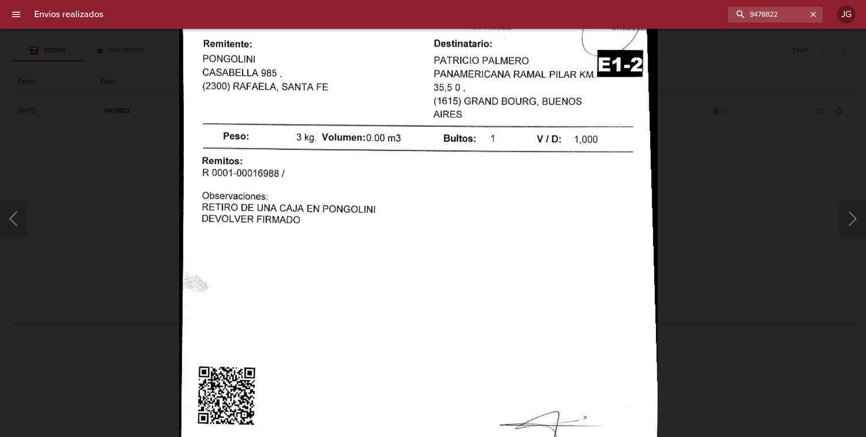
click at [355, 232] on img "Lightbox" at bounding box center [418, 286] width 479 height 697
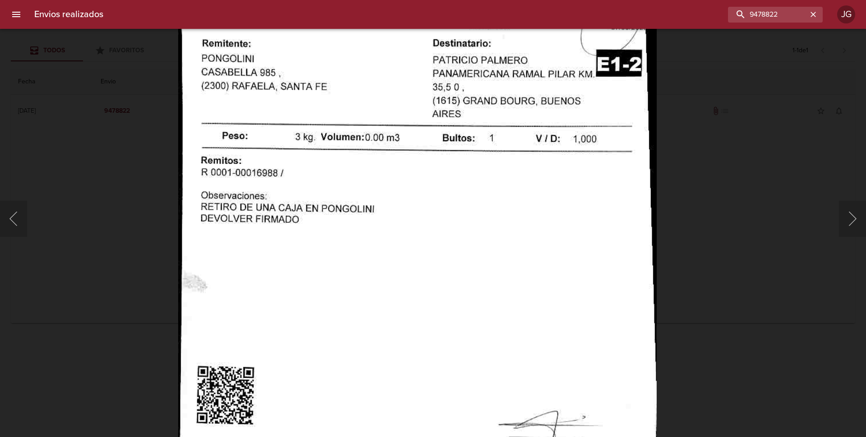
click at [301, 263] on img "Lightbox" at bounding box center [417, 286] width 479 height 697
click at [847, 227] on button "Siguiente" at bounding box center [852, 219] width 27 height 36
click at [108, 201] on div "Lightbox" at bounding box center [433, 218] width 866 height 437
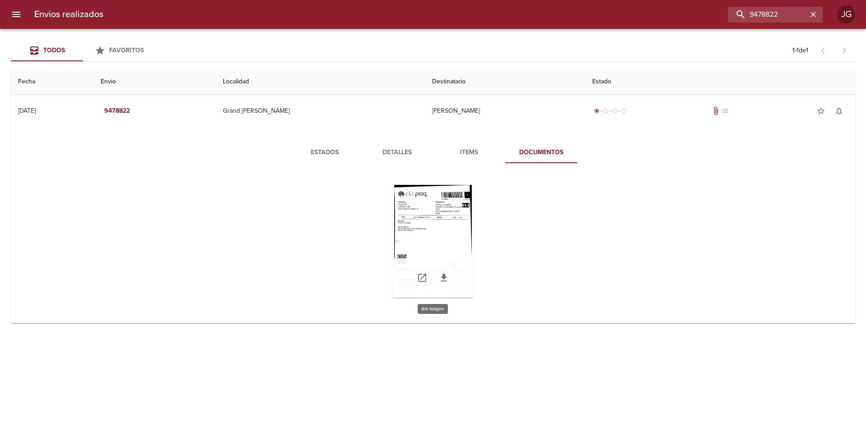
click at [437, 235] on div "Tabla de envíos del cliente" at bounding box center [432, 241] width 81 height 113
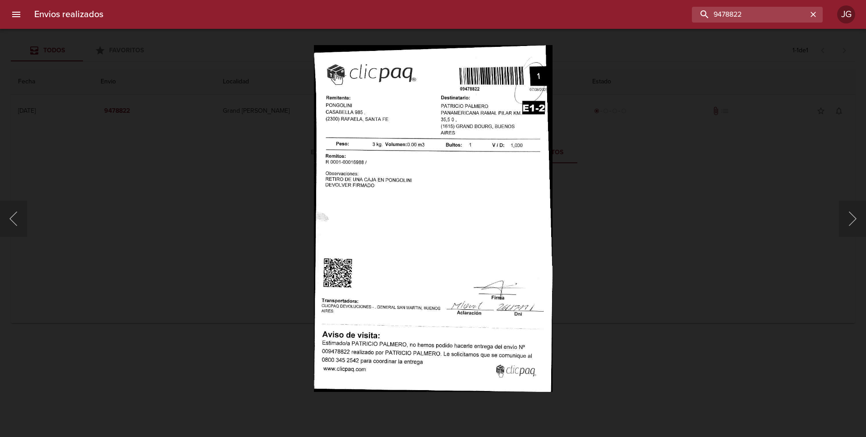
drag, startPoint x: 785, startPoint y: 17, endPoint x: 655, endPoint y: 16, distance: 130.4
click at [655, 16] on div "9478822" at bounding box center [467, 15] width 712 height 16
paste input "87093"
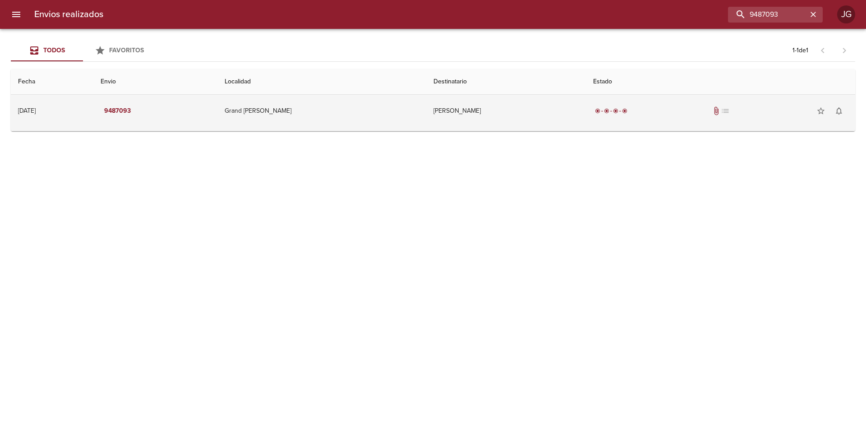
click at [549, 117] on td "[PERSON_NAME]" at bounding box center [506, 111] width 160 height 32
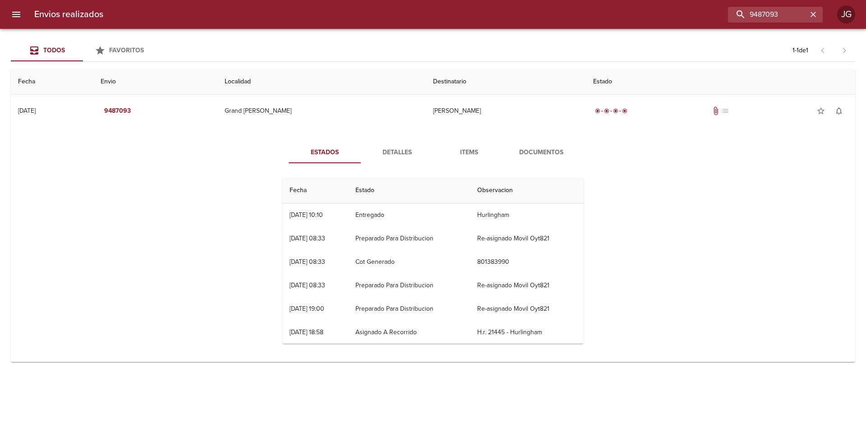
click at [528, 154] on span "Documentos" at bounding box center [541, 152] width 61 height 11
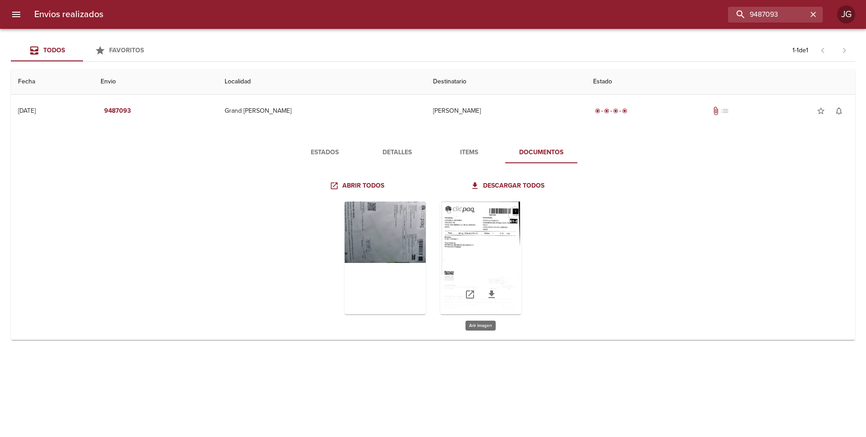
click at [479, 236] on div "Tabla de envíos del cliente" at bounding box center [480, 258] width 81 height 113
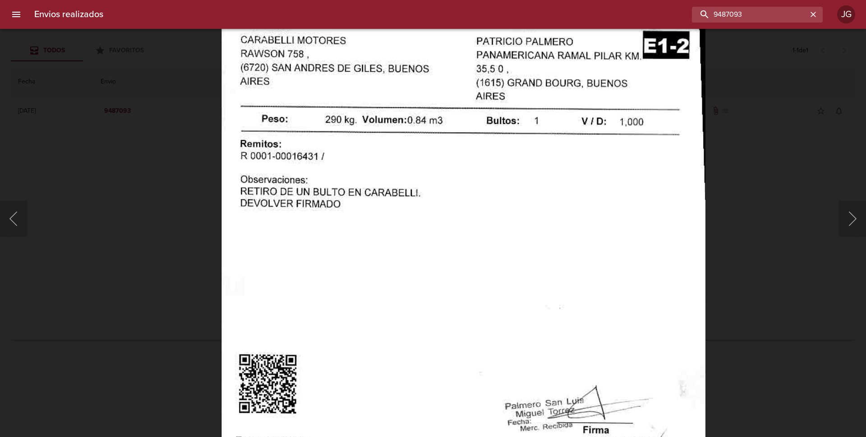
drag, startPoint x: 782, startPoint y: 14, endPoint x: 659, endPoint y: 5, distance: 123.9
click at [659, 5] on div "Envios realizados 9487093 JG" at bounding box center [433, 14] width 866 height 29
paste input "261"
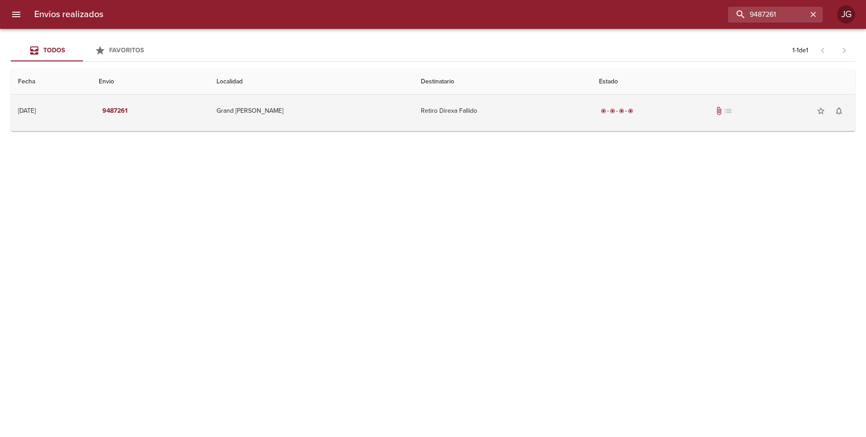
click at [327, 111] on td "Grand [PERSON_NAME]" at bounding box center [311, 111] width 204 height 32
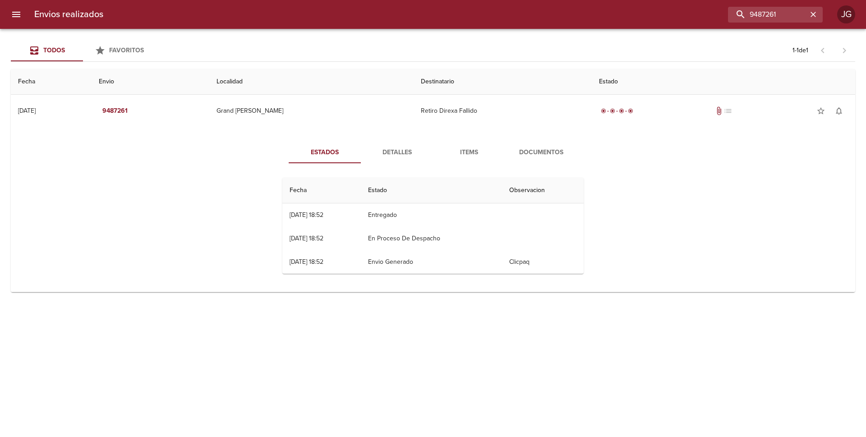
click at [549, 155] on span "Documentos" at bounding box center [541, 152] width 61 height 11
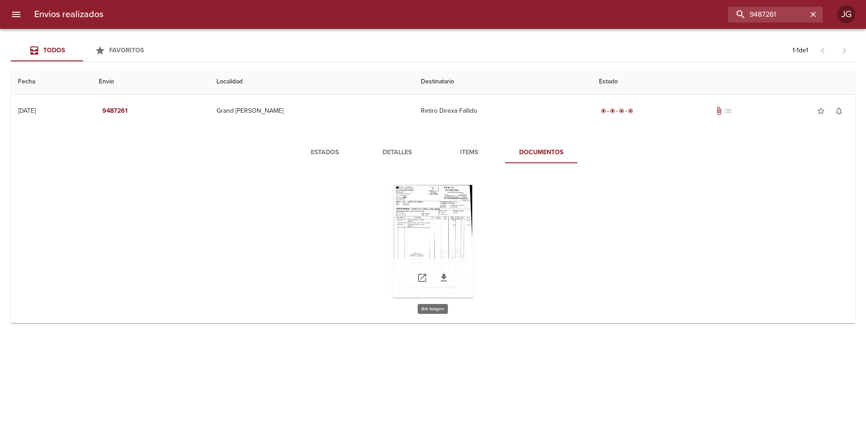
click at [438, 227] on div "Tabla de envíos del cliente" at bounding box center [432, 241] width 81 height 113
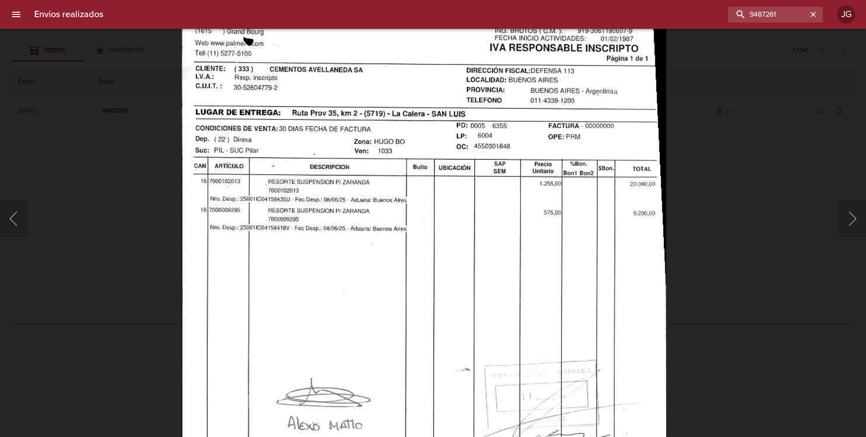
click at [417, 281] on img "Lightbox" at bounding box center [424, 313] width 484 height 697
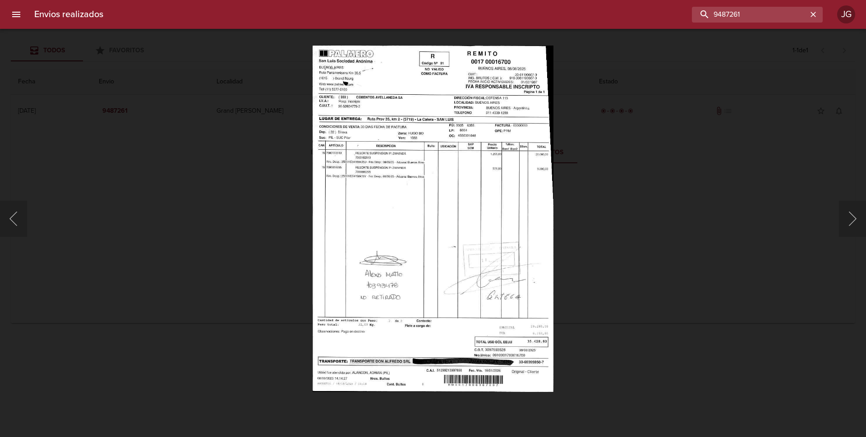
drag, startPoint x: 786, startPoint y: 12, endPoint x: 707, endPoint y: 0, distance: 79.9
click at [707, 0] on html "Envios realizados 9487261 JG Todos Favoritos 1 - 1 de 1 Fecha Envio Localidad D…" at bounding box center [433, 0] width 866 height 0
paste input "92779"
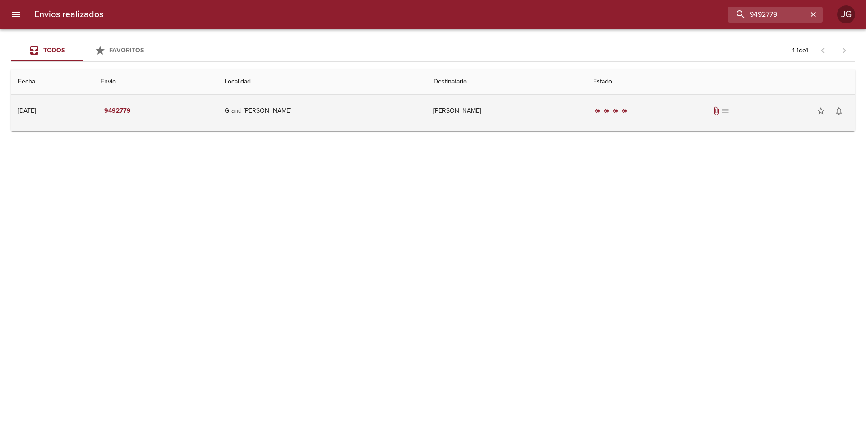
click at [542, 114] on td "[PERSON_NAME]" at bounding box center [506, 111] width 160 height 32
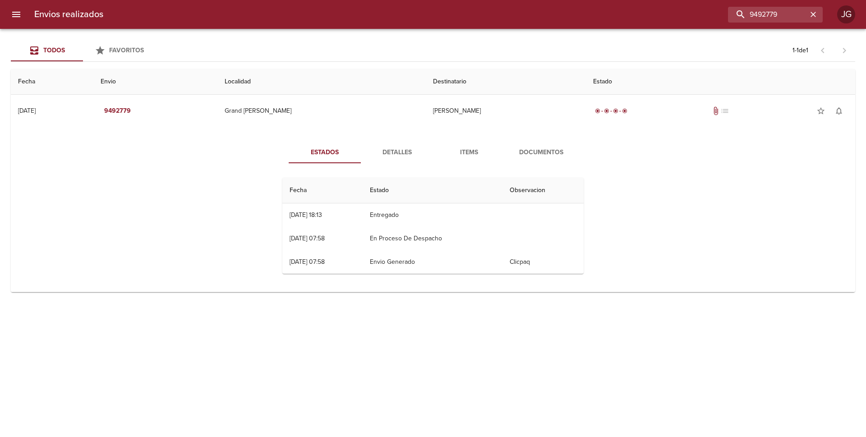
click at [534, 149] on span "Documentos" at bounding box center [541, 152] width 61 height 11
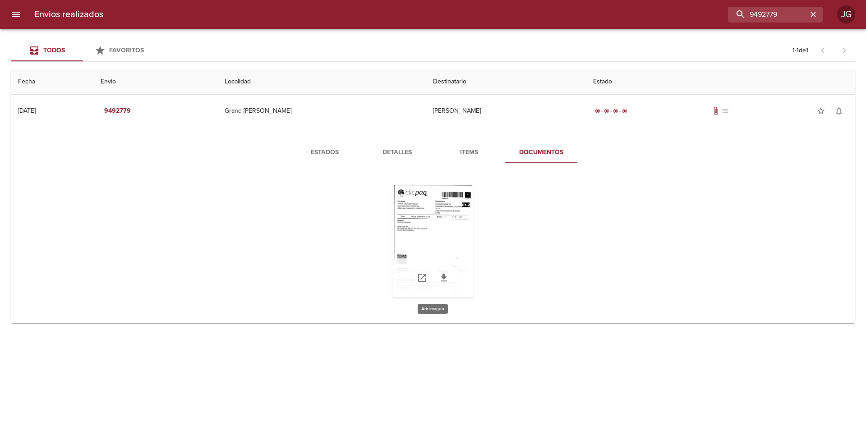
click at [443, 217] on div "Tabla de envíos del cliente" at bounding box center [432, 241] width 81 height 113
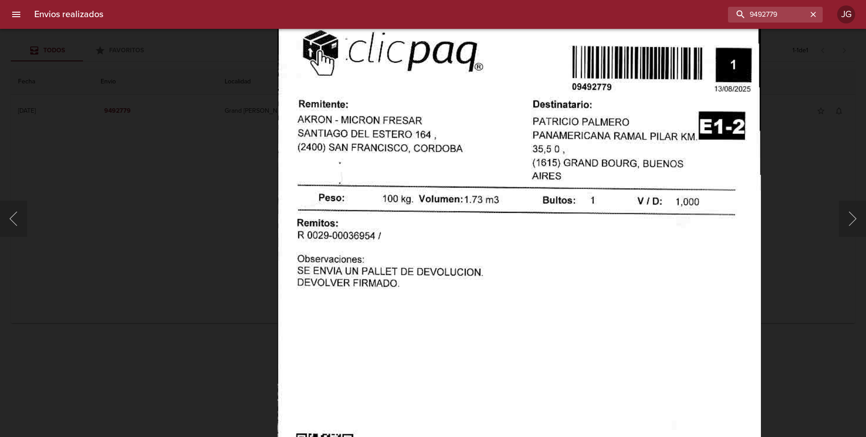
click at [484, 252] on img "Lightbox" at bounding box center [518, 351] width 483 height 697
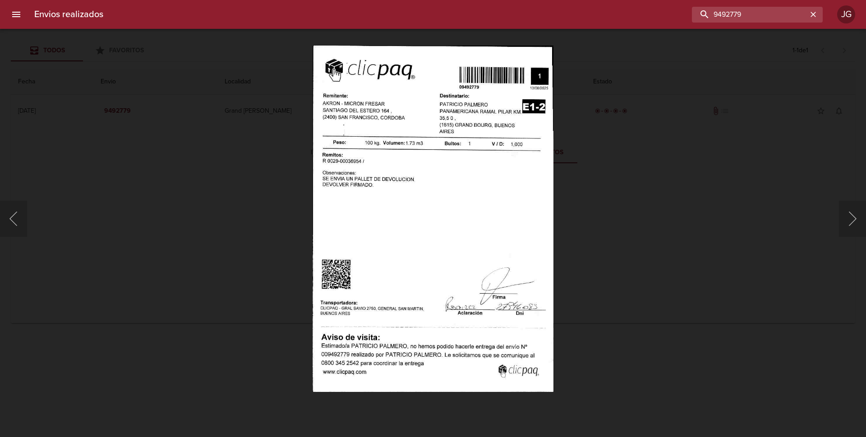
drag, startPoint x: 780, startPoint y: 14, endPoint x: 687, endPoint y: 3, distance: 93.5
click at [687, 3] on div "Envios realizados 9492779 JG" at bounding box center [433, 14] width 866 height 29
paste input "502638"
type input "9502638"
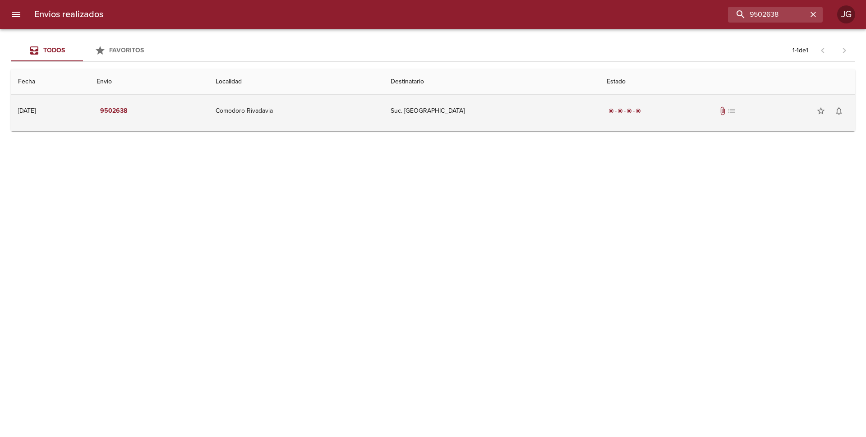
click at [371, 103] on td "Comodoro Rivadavia" at bounding box center [295, 111] width 175 height 32
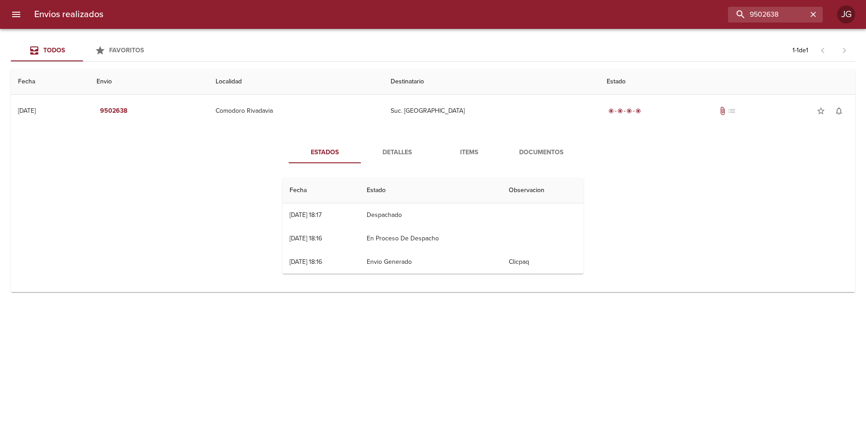
click at [534, 157] on span "Documentos" at bounding box center [541, 152] width 61 height 11
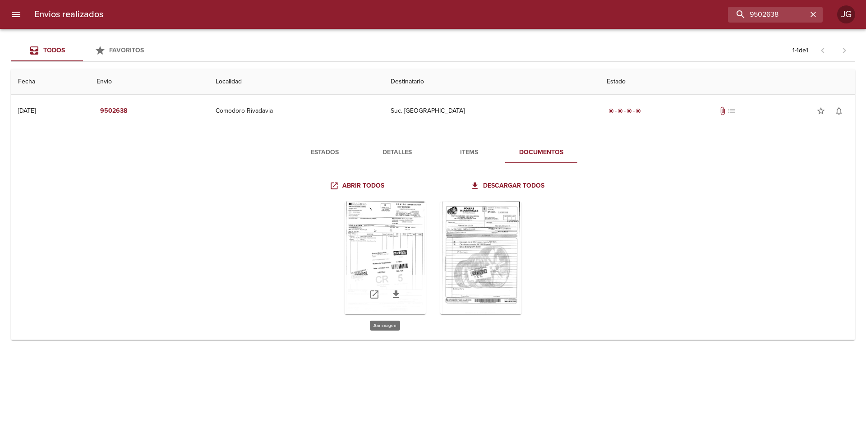
click at [388, 229] on div "Tabla de envíos del cliente" at bounding box center [385, 258] width 81 height 113
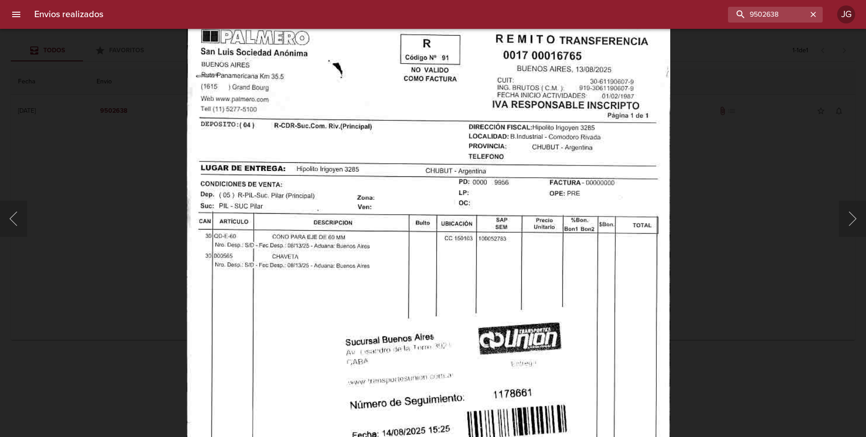
click at [335, 259] on img "Lightbox" at bounding box center [428, 370] width 484 height 697
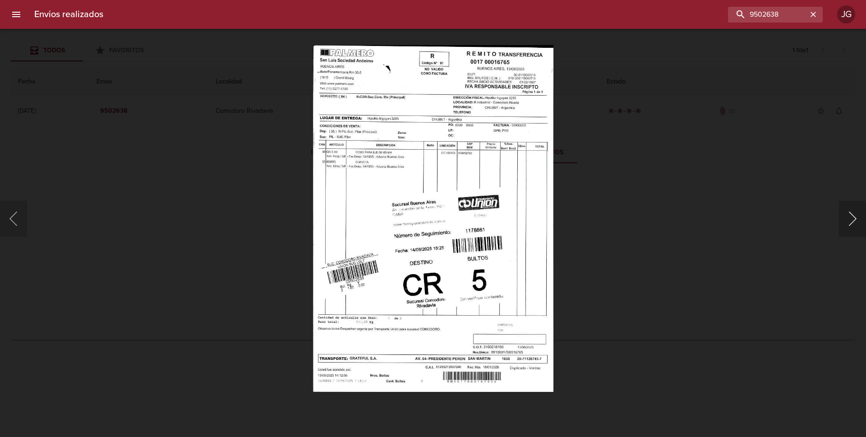
click at [854, 222] on button "Siguiente" at bounding box center [852, 219] width 27 height 36
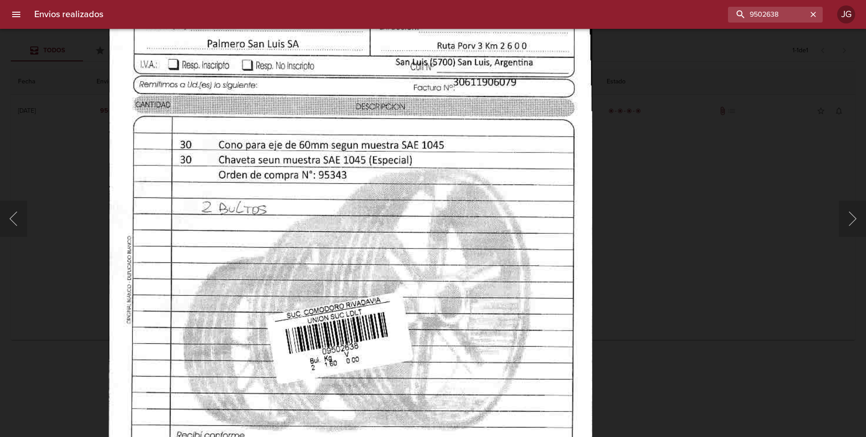
click at [359, 211] on img "Lightbox" at bounding box center [350, 243] width 484 height 697
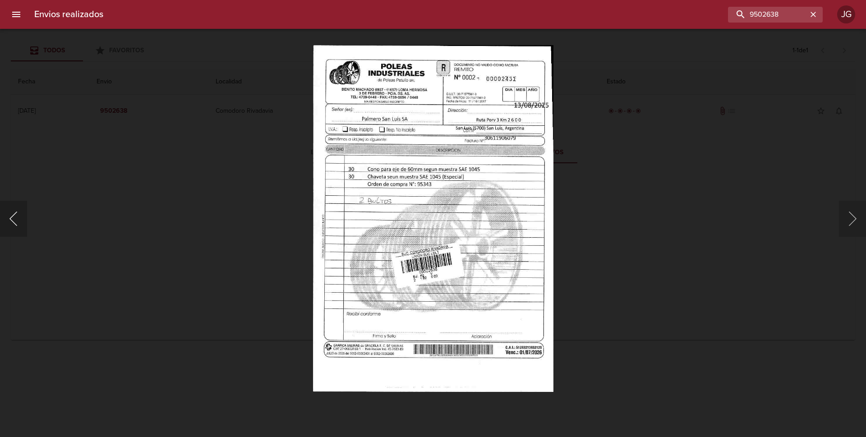
click at [15, 223] on button "Anterior" at bounding box center [13, 219] width 27 height 36
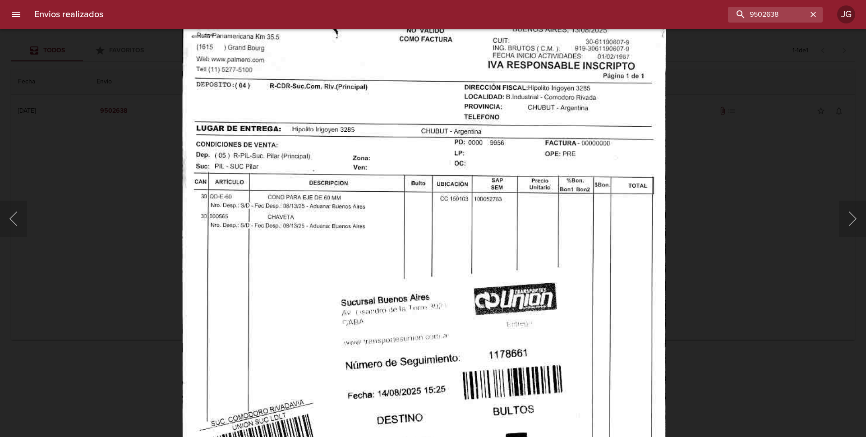
click at [307, 216] on img "Lightbox" at bounding box center [424, 330] width 484 height 697
click at [51, 81] on div "Lightbox" at bounding box center [433, 218] width 866 height 437
